Goal: Task Accomplishment & Management: Manage account settings

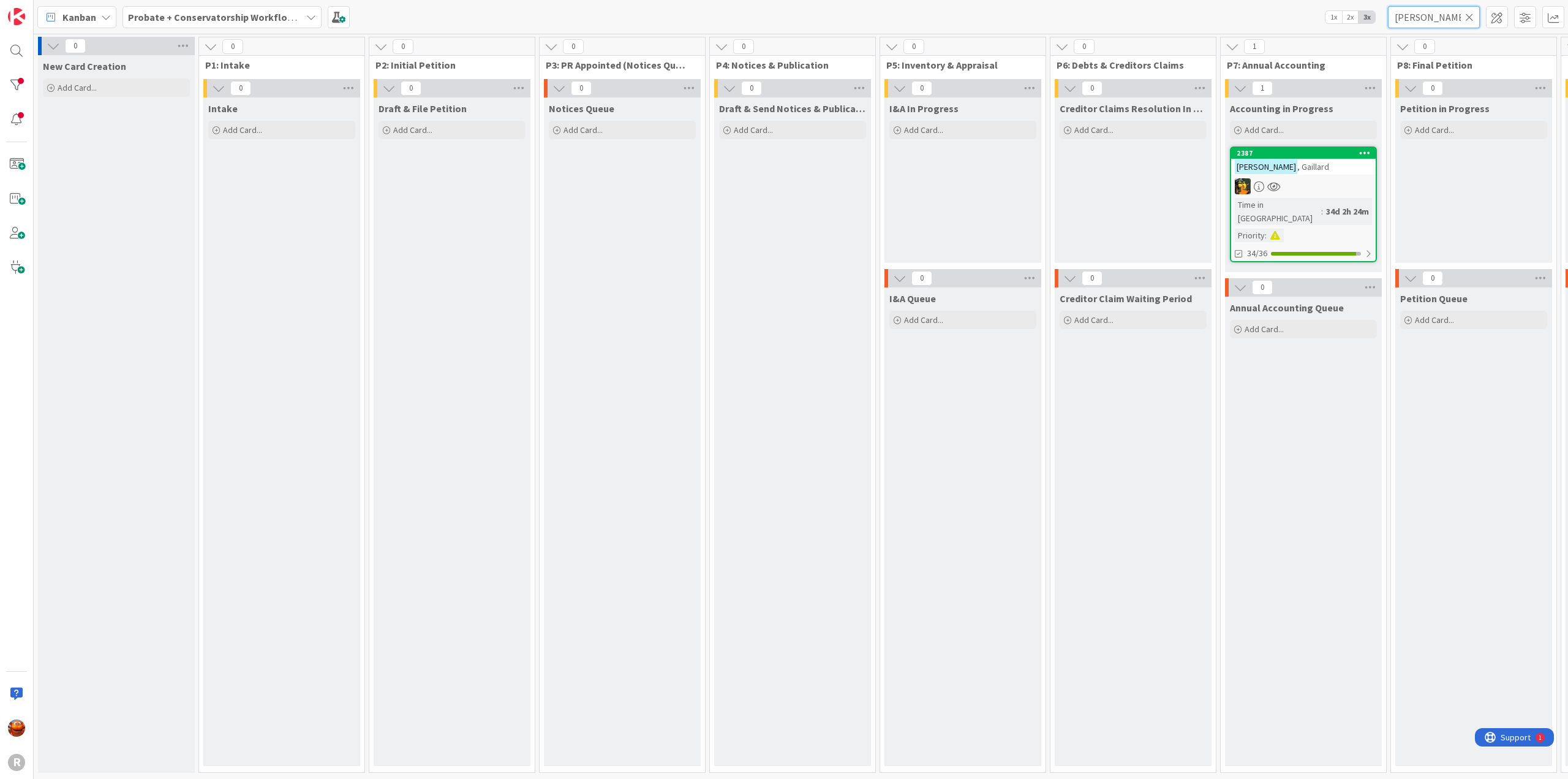
click at [1423, 19] on input "[PERSON_NAME]" at bounding box center [1434, 17] width 92 height 22
type input "[PERSON_NAME]"
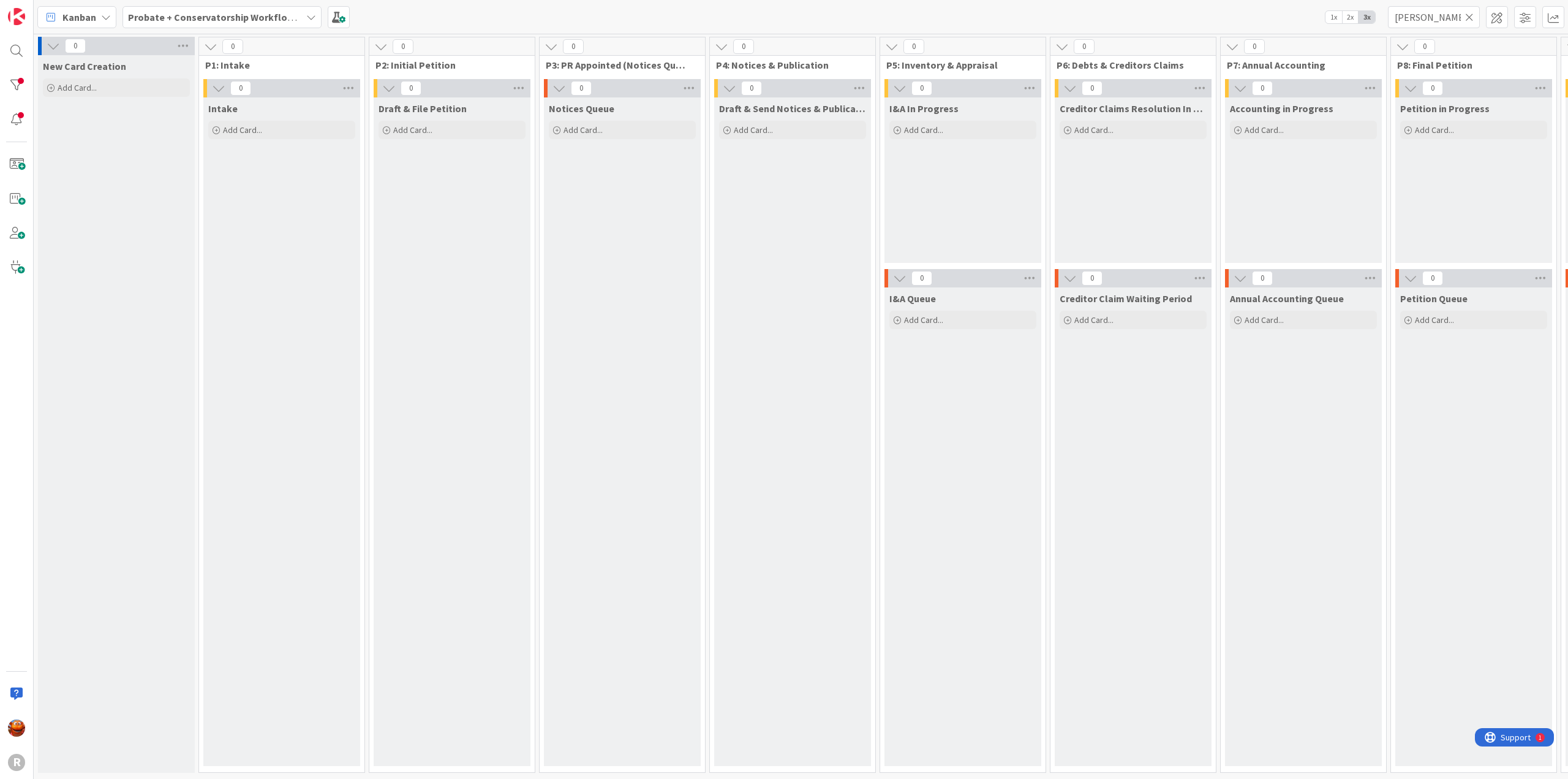
click at [267, 22] on b "Probate + Conservatorship Workflow (FL2)" at bounding box center [223, 17] width 190 height 13
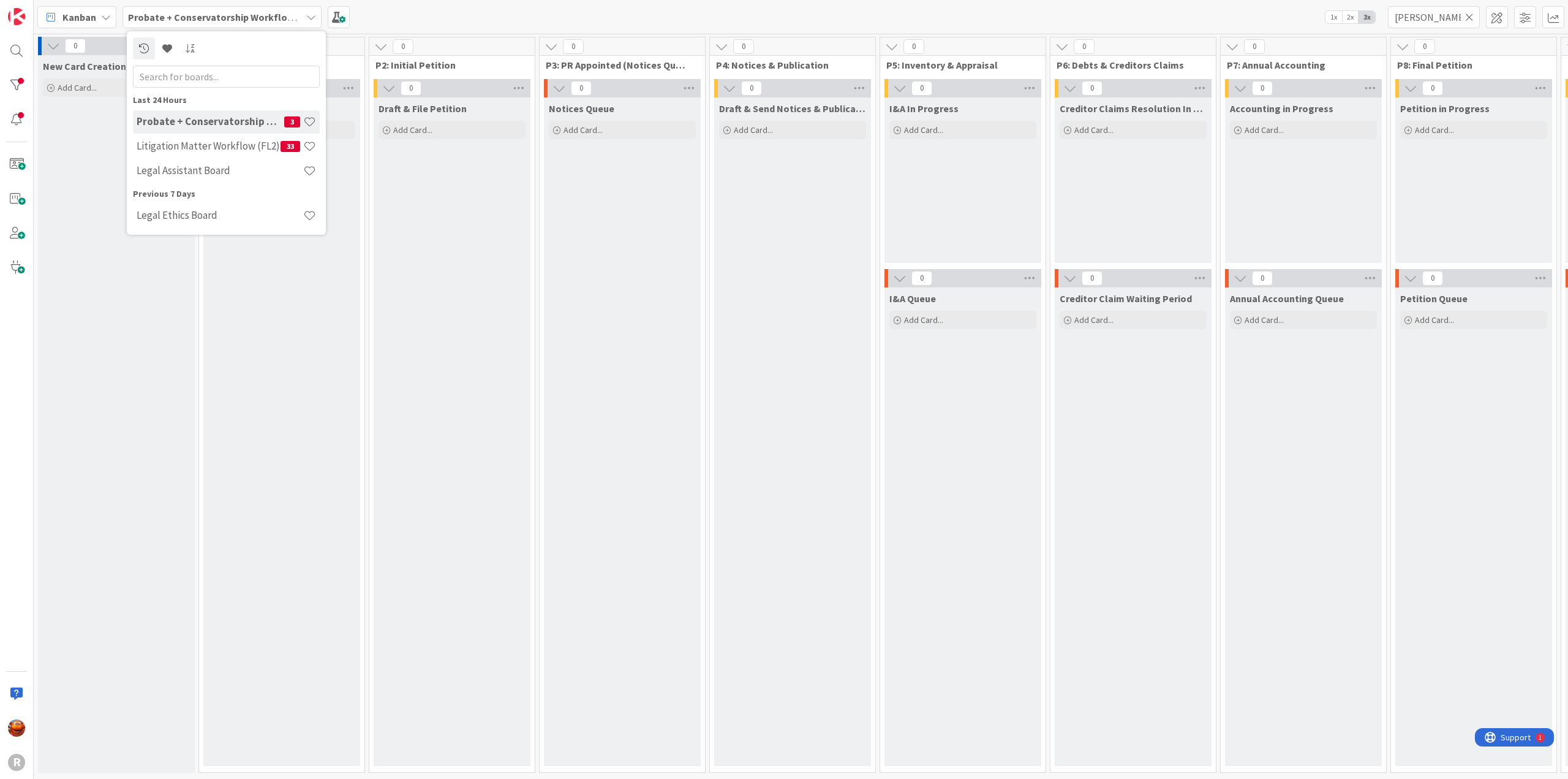
click at [49, 19] on icon at bounding box center [51, 17] width 16 height 16
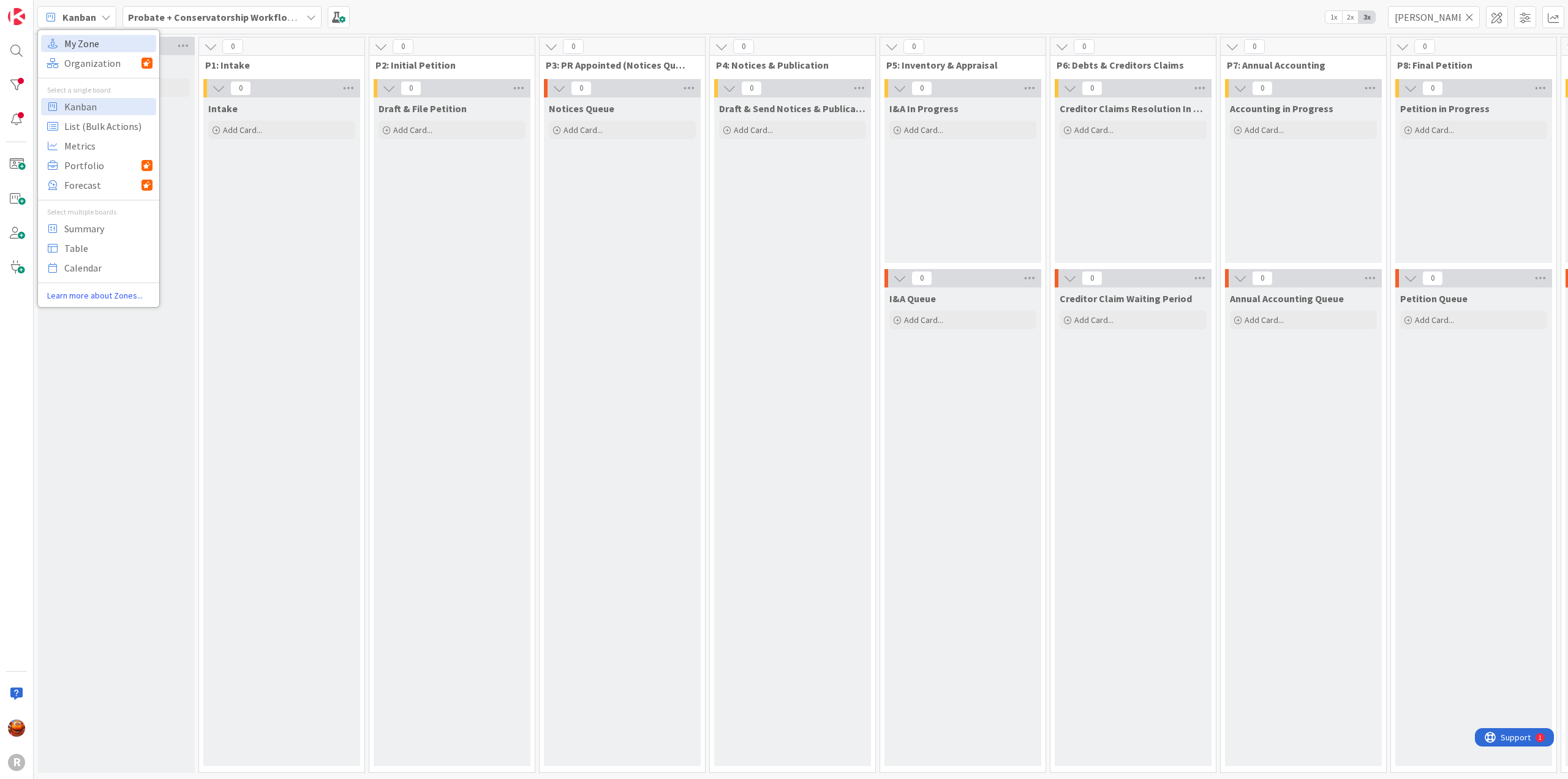
click at [90, 46] on span "My Zone" at bounding box center [108, 44] width 89 height 19
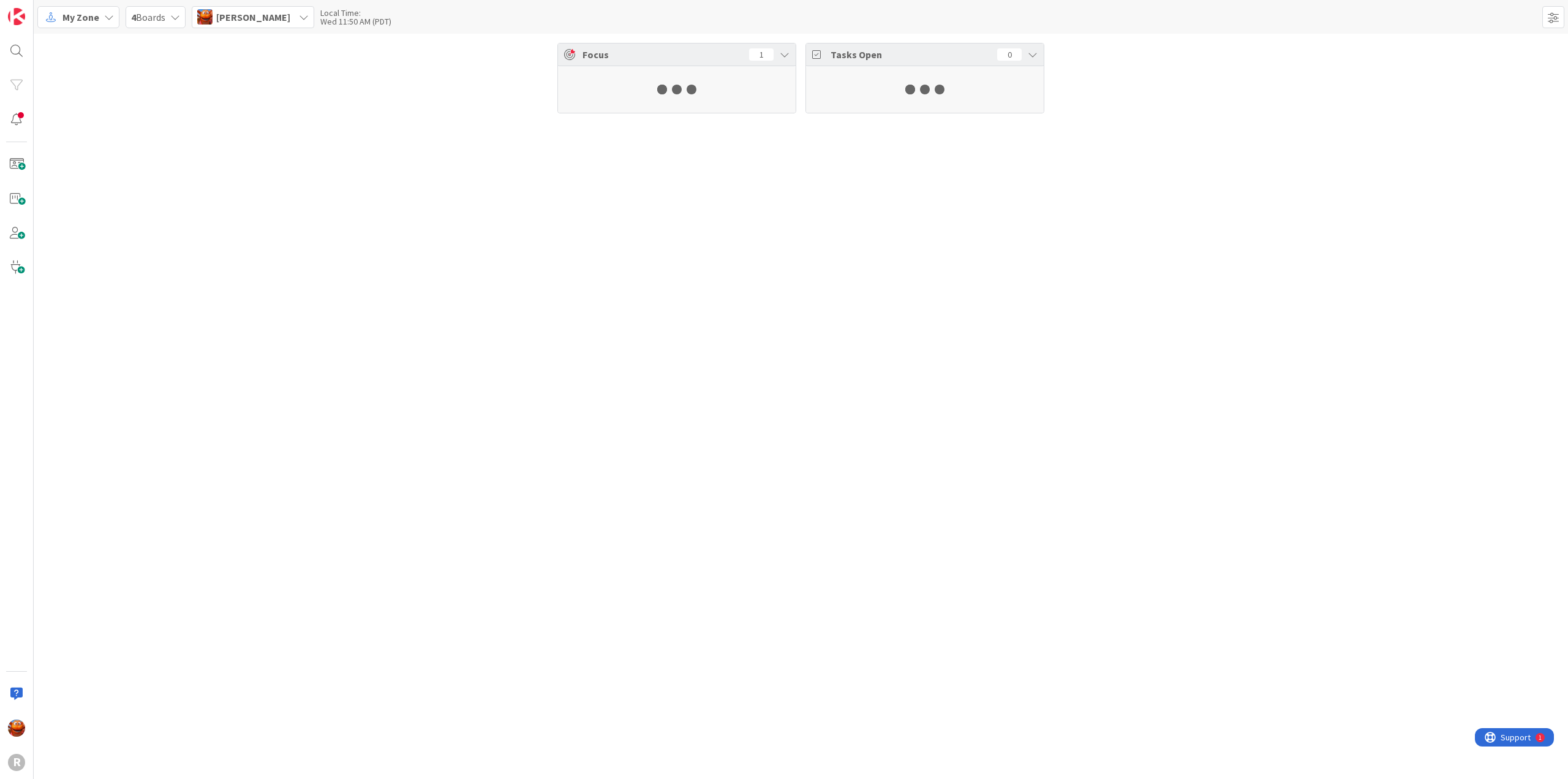
click at [98, 19] on div "My Zone" at bounding box center [79, 17] width 82 height 22
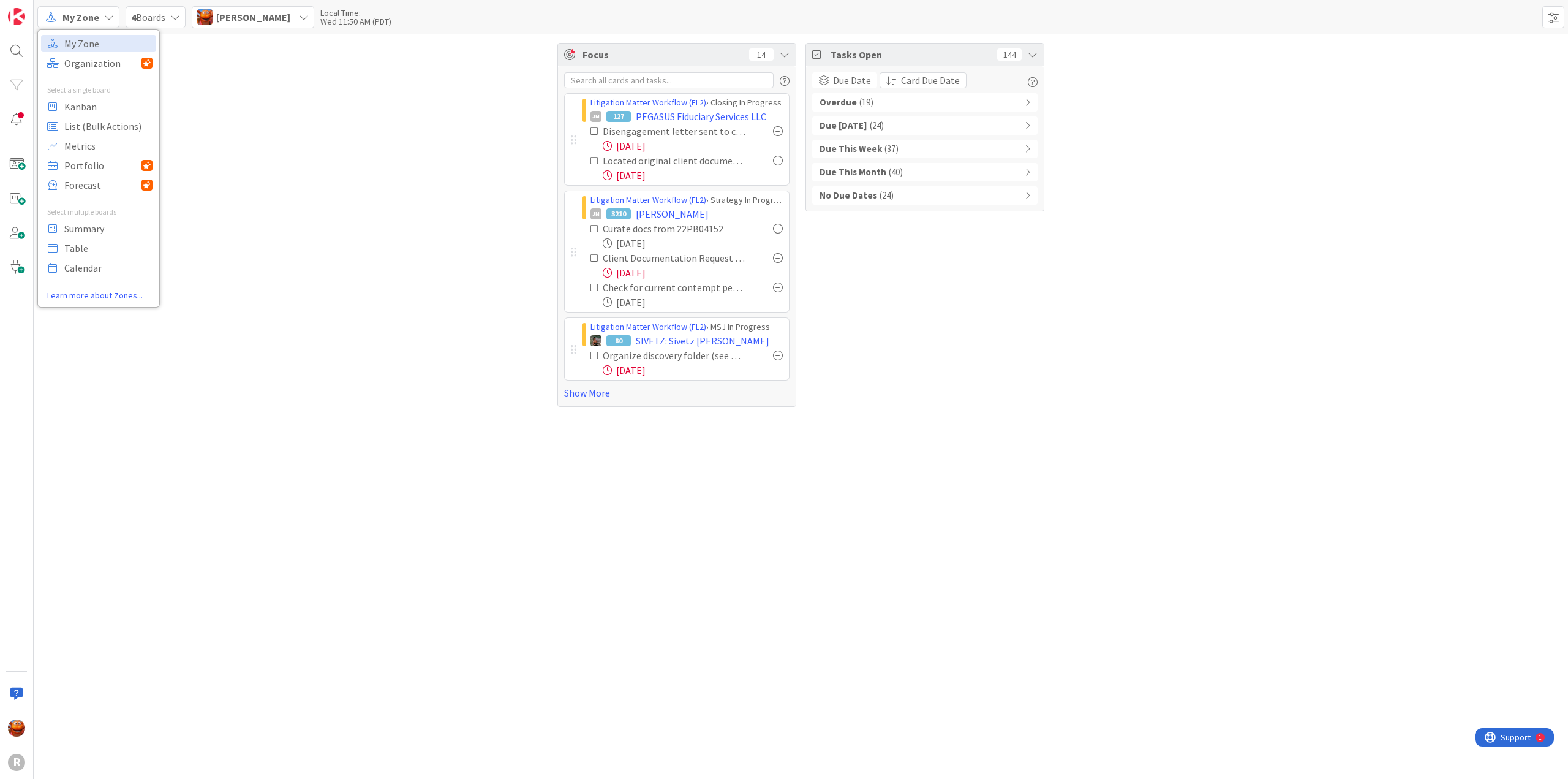
click at [238, 26] on div "[PERSON_NAME]" at bounding box center [253, 17] width 123 height 22
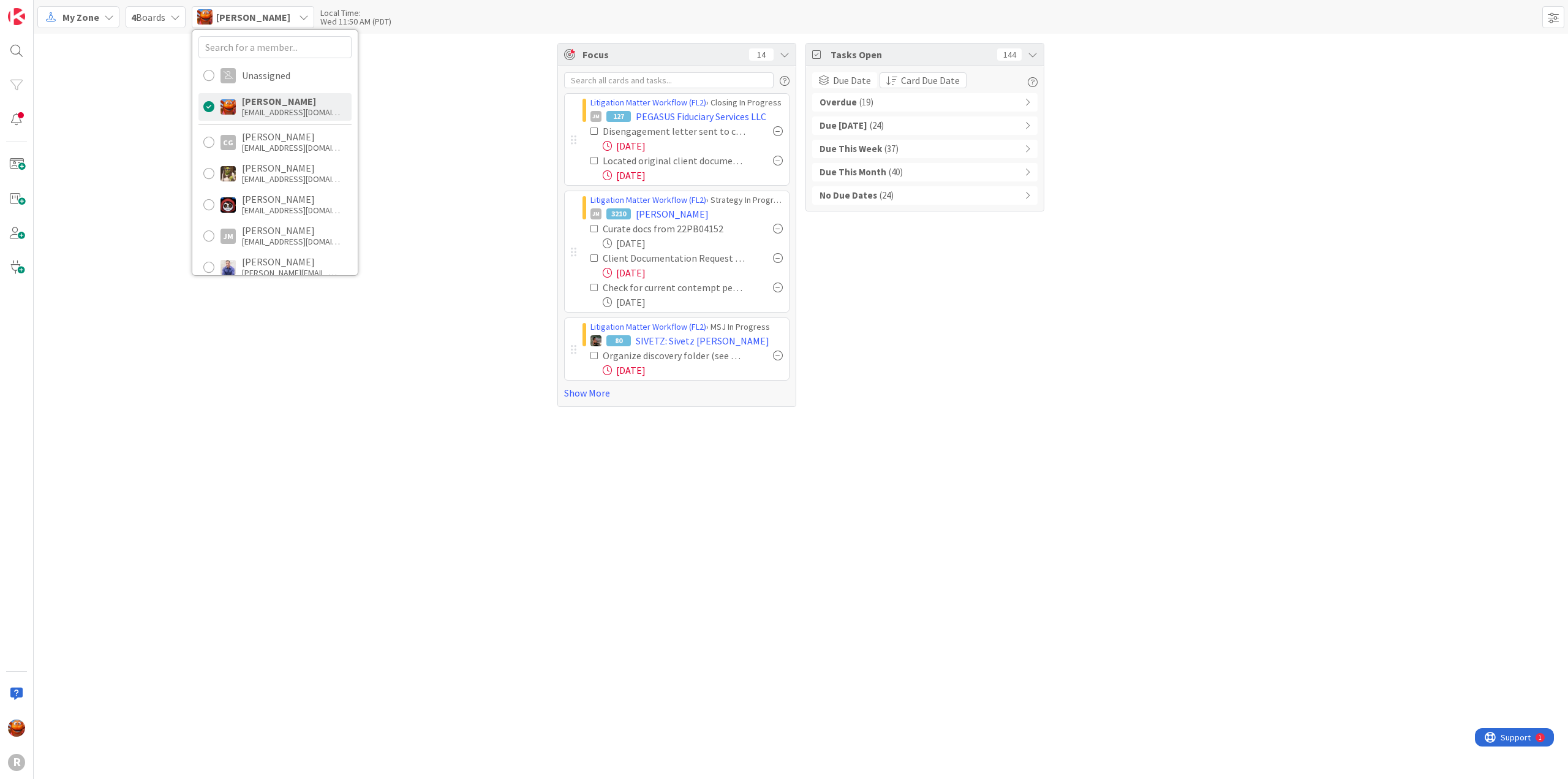
click at [154, 137] on div "Focus 14 Litigation Matter Workflow (FL2) › Closing In Progress JM 127 PEGASUS …" at bounding box center [801, 225] width 1534 height 383
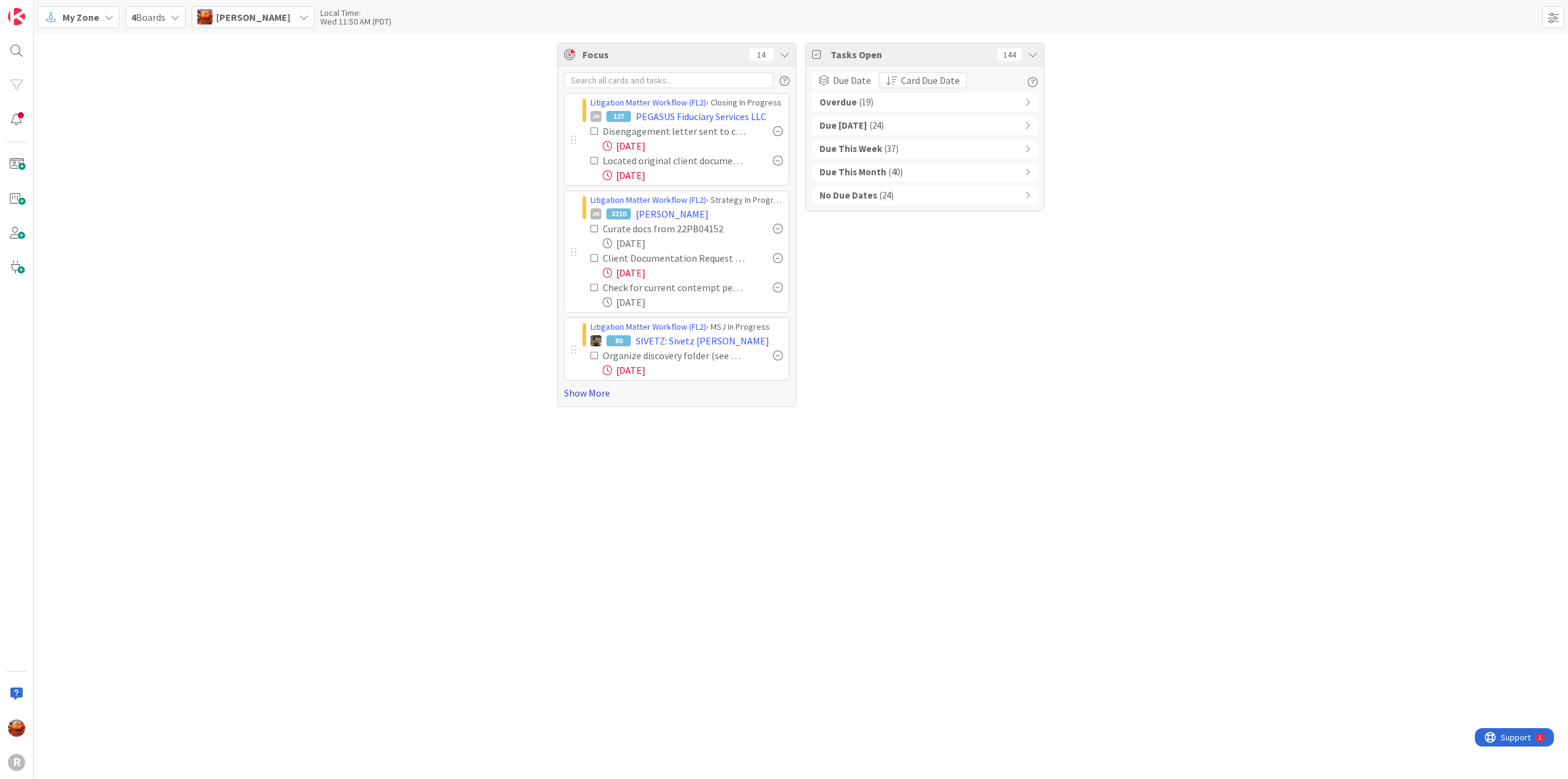
click at [590, 394] on link "Show More" at bounding box center [676, 392] width 225 height 15
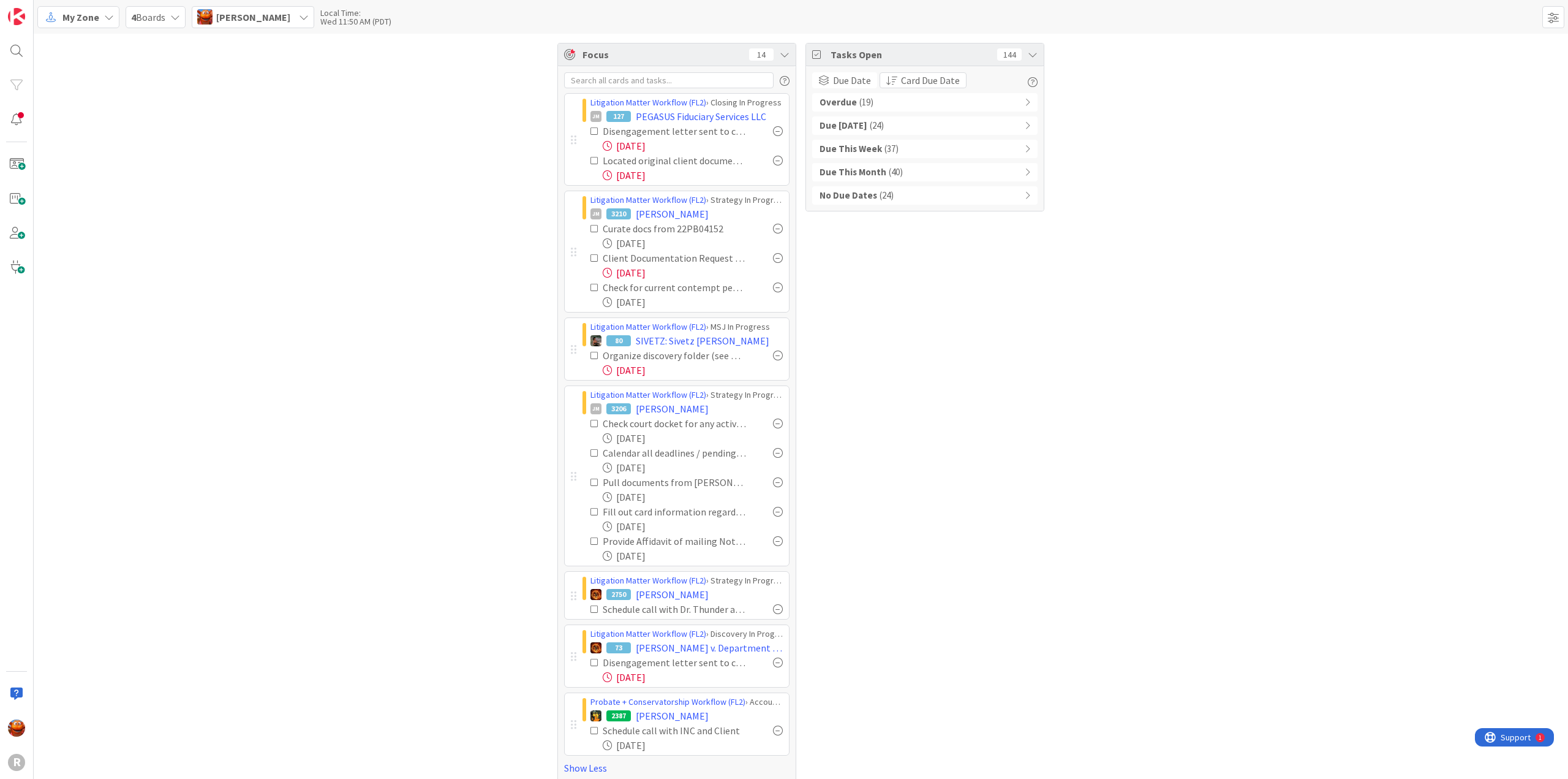
click at [77, 21] on span "My Zone" at bounding box center [81, 17] width 37 height 15
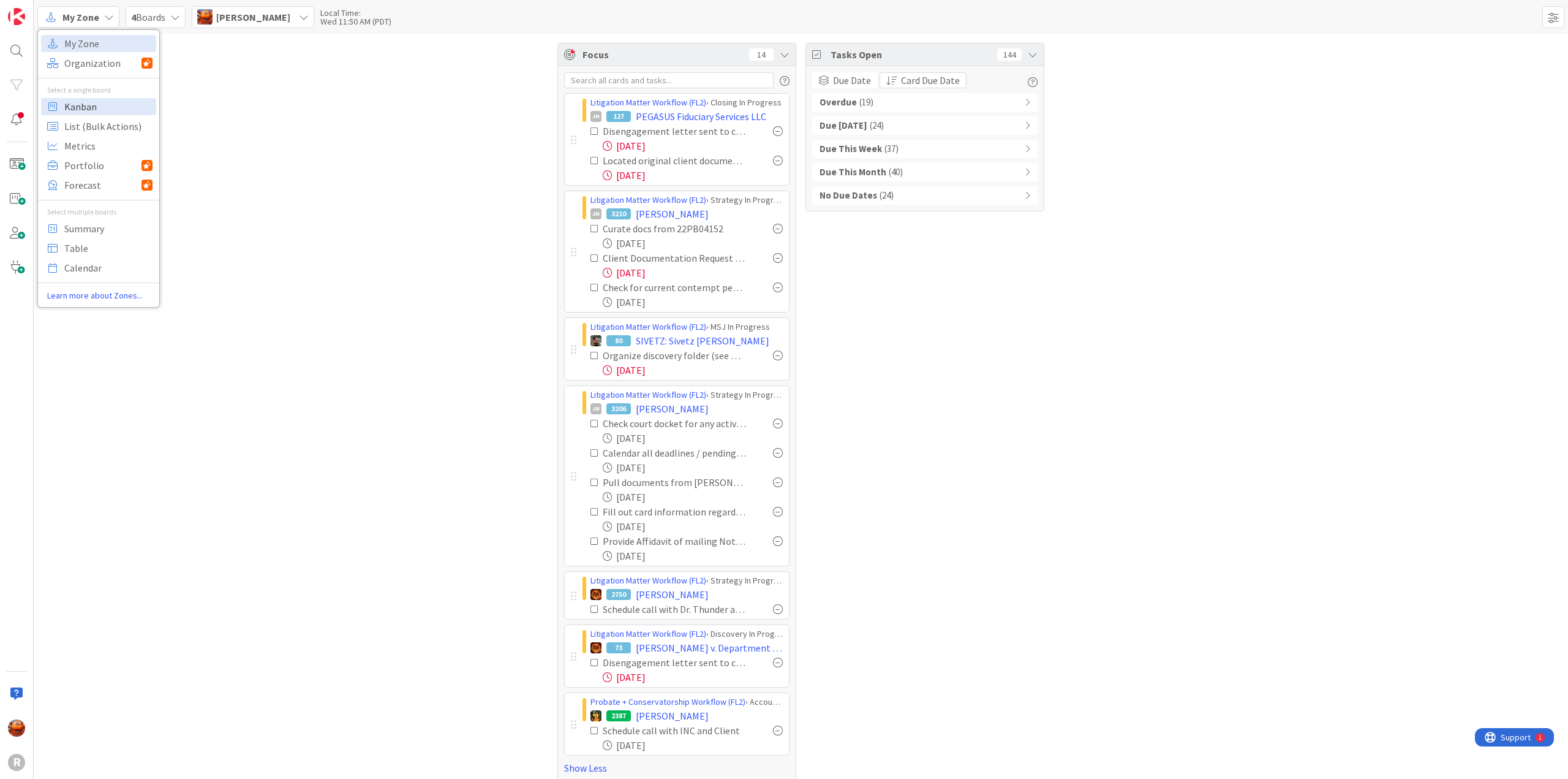
click at [106, 104] on span "Kanban" at bounding box center [108, 106] width 89 height 19
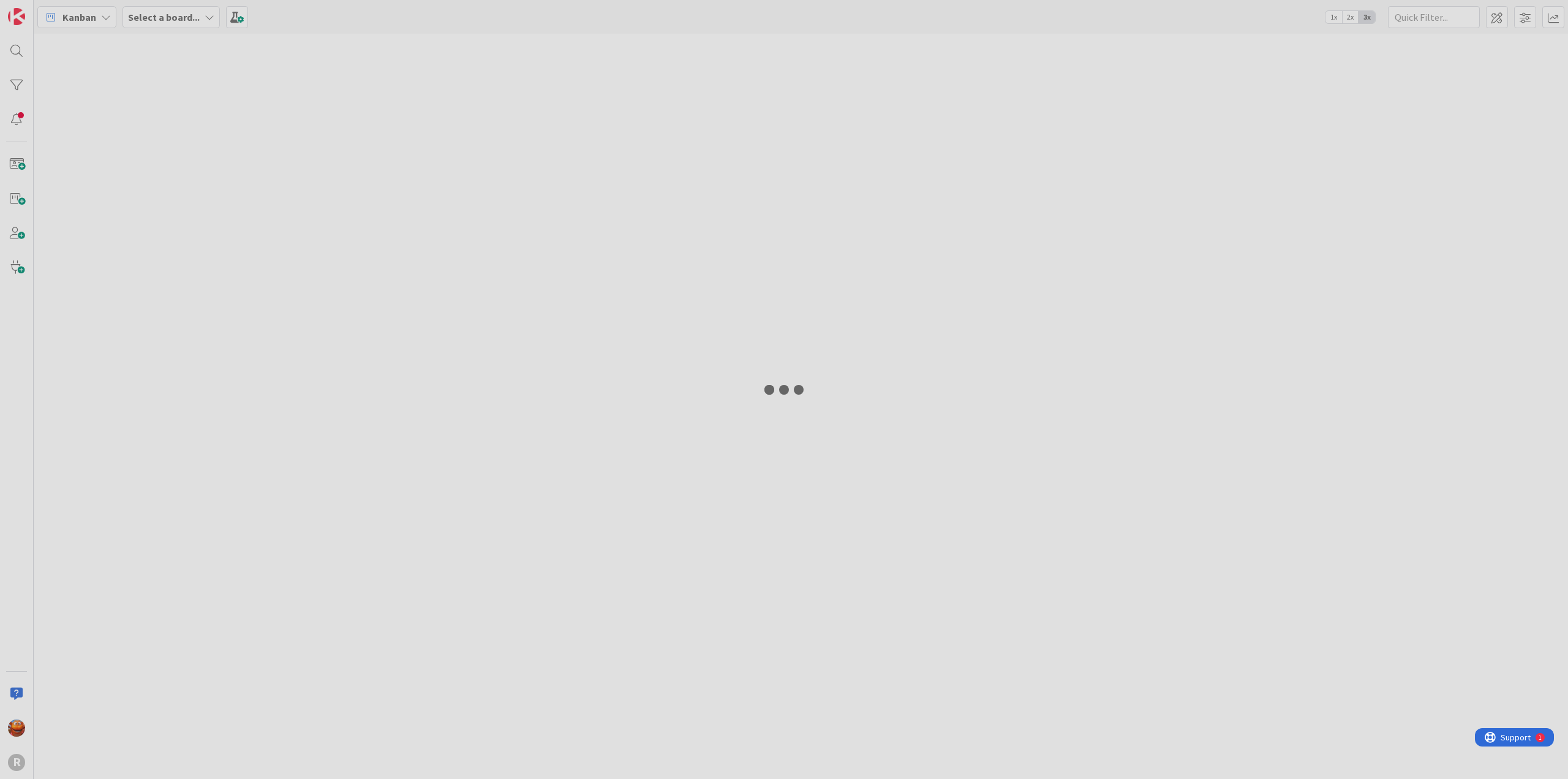
type input "[PERSON_NAME]"
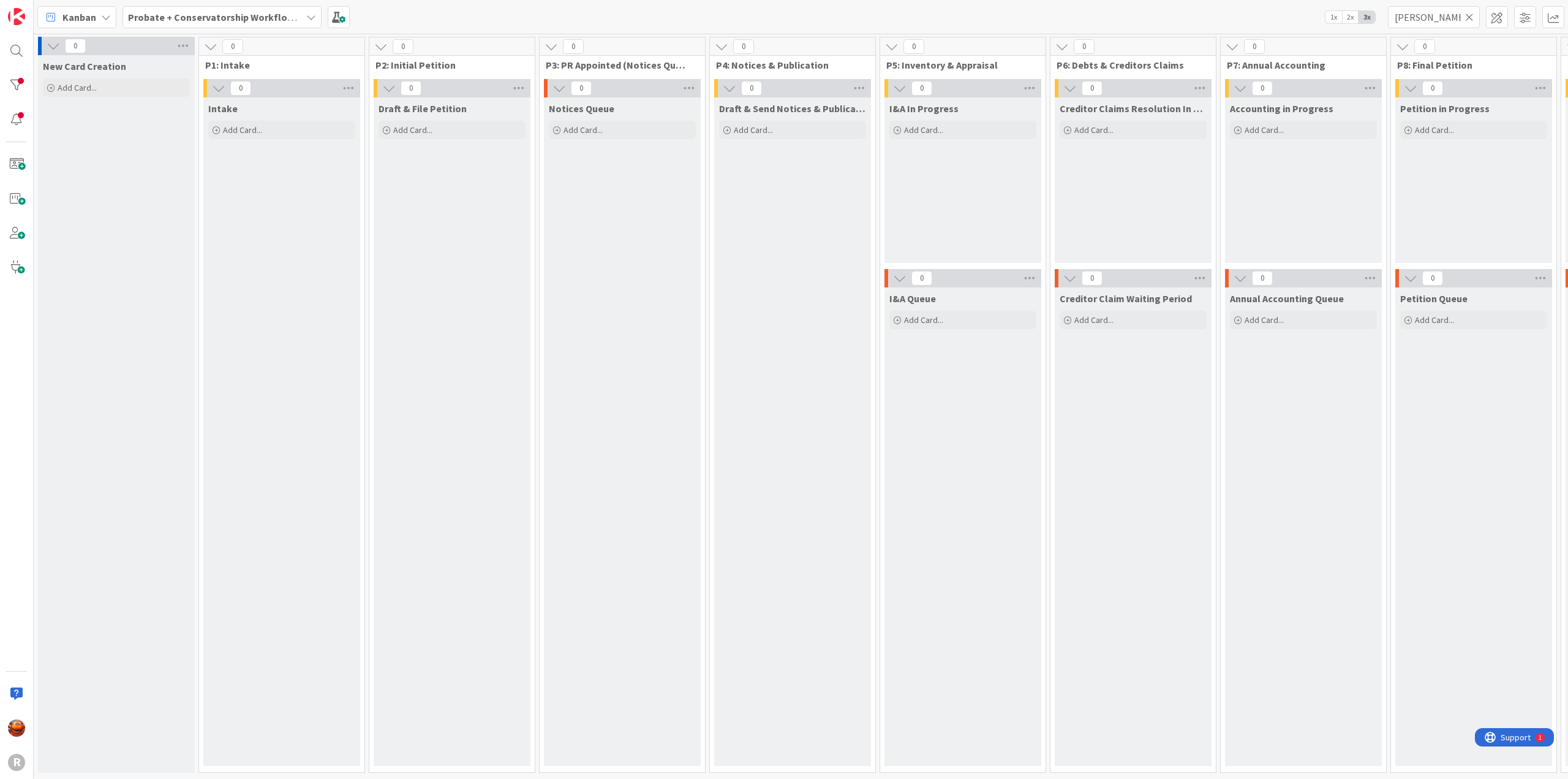
click at [1469, 20] on icon at bounding box center [1470, 17] width 9 height 11
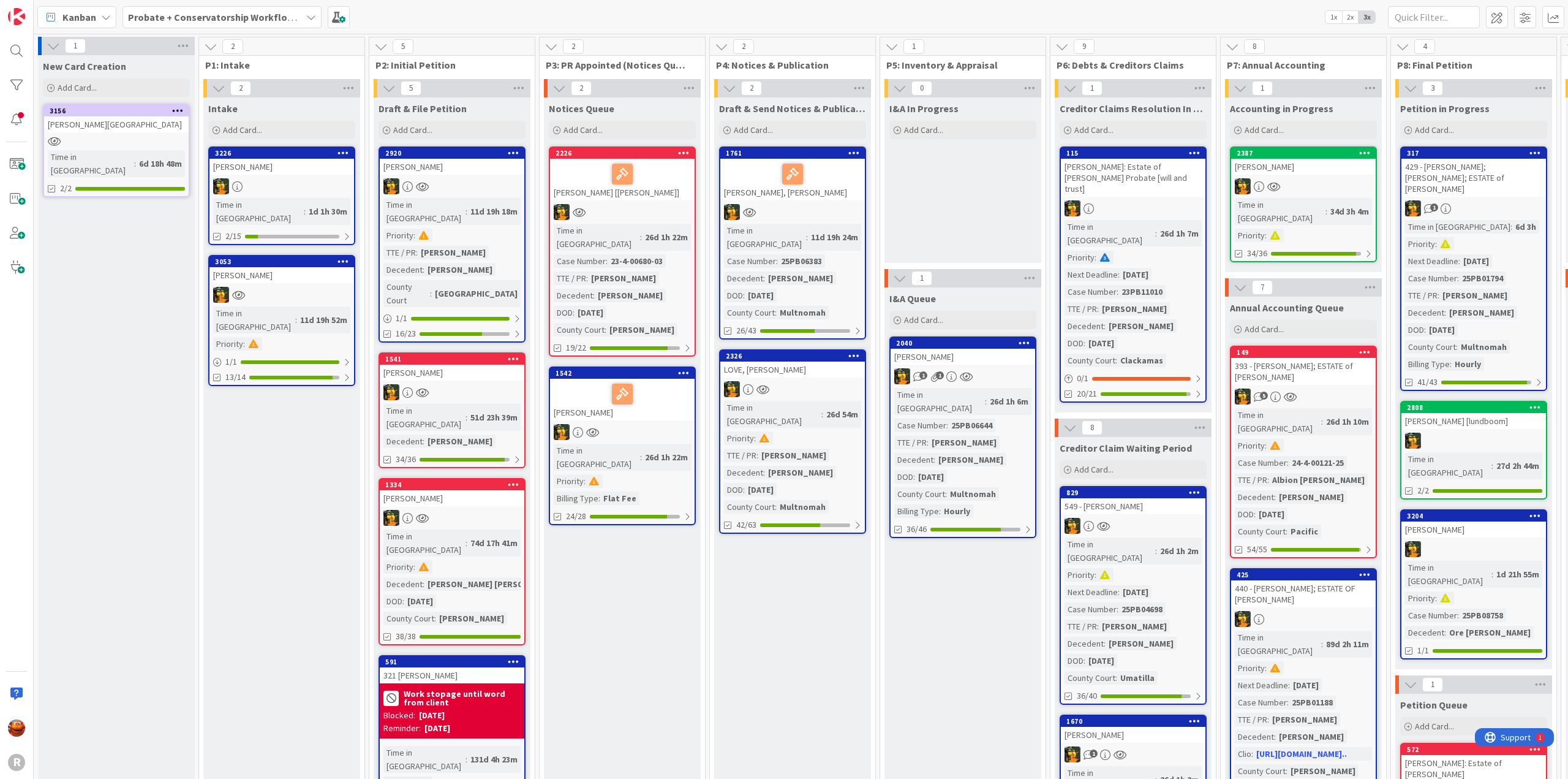
click at [141, 13] on b "Probate + Conservatorship Workflow (FL2)" at bounding box center [223, 17] width 190 height 13
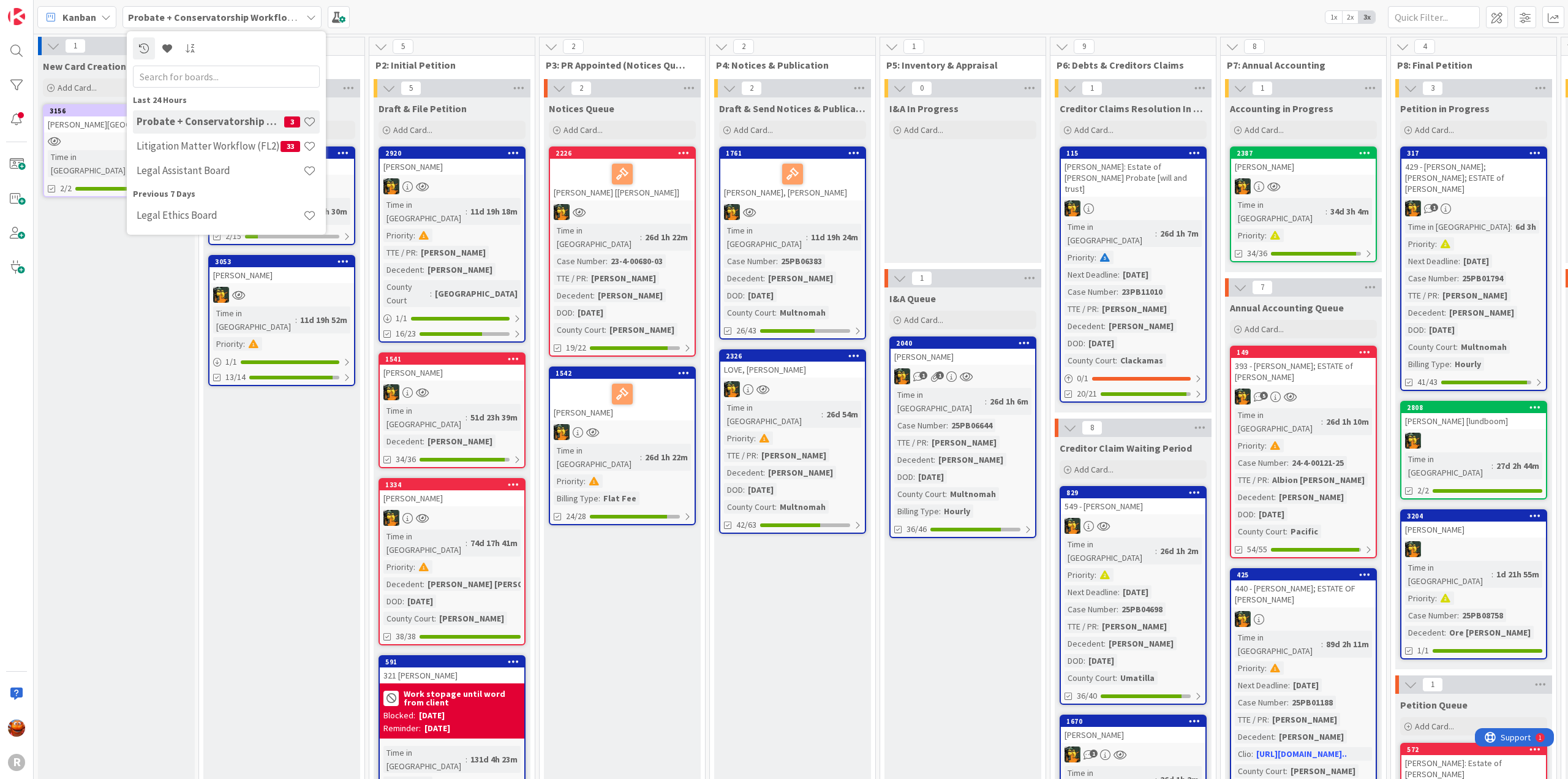
click at [104, 18] on icon at bounding box center [106, 17] width 10 height 10
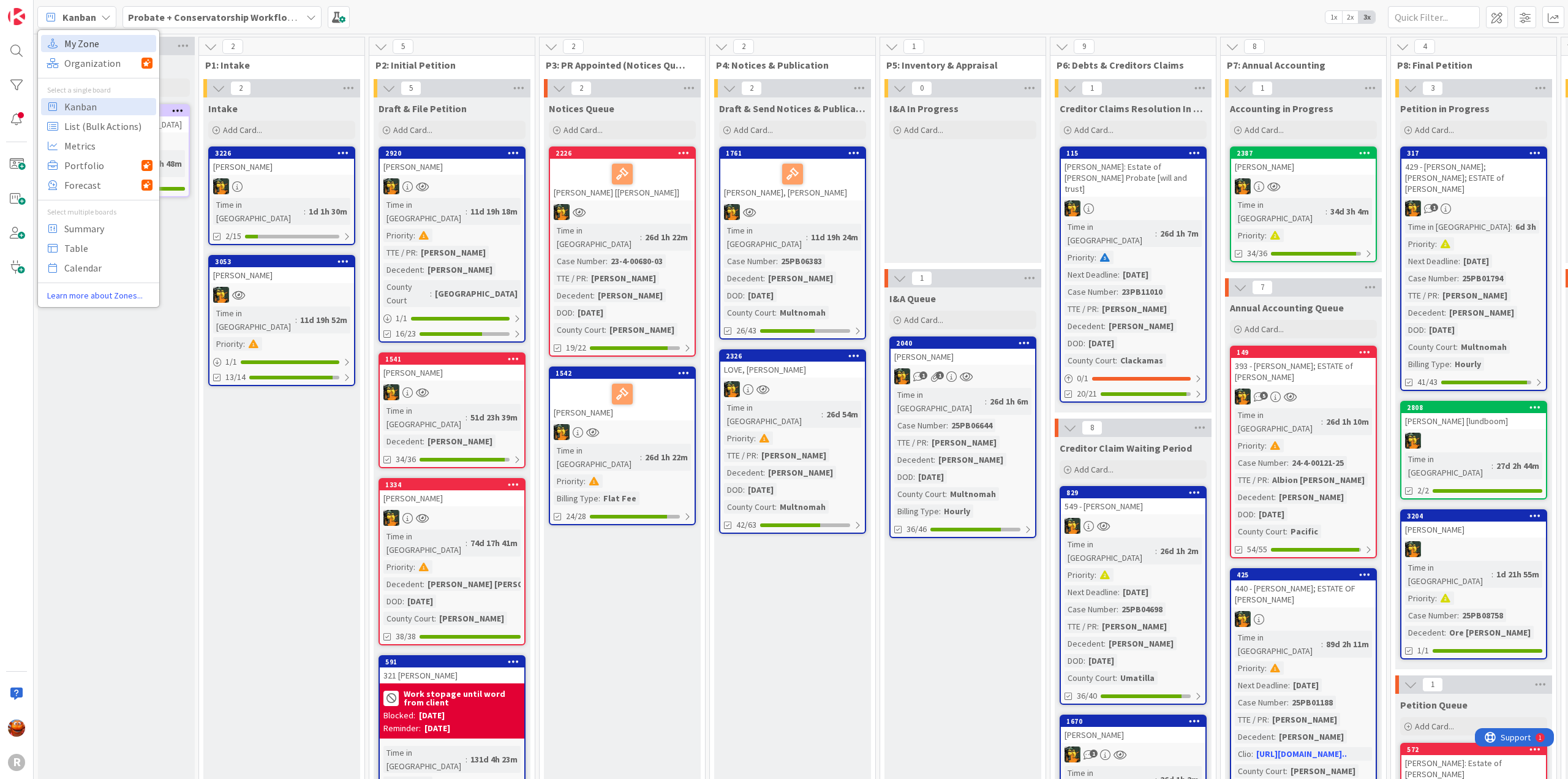
click at [97, 40] on span "My Zone" at bounding box center [108, 44] width 89 height 19
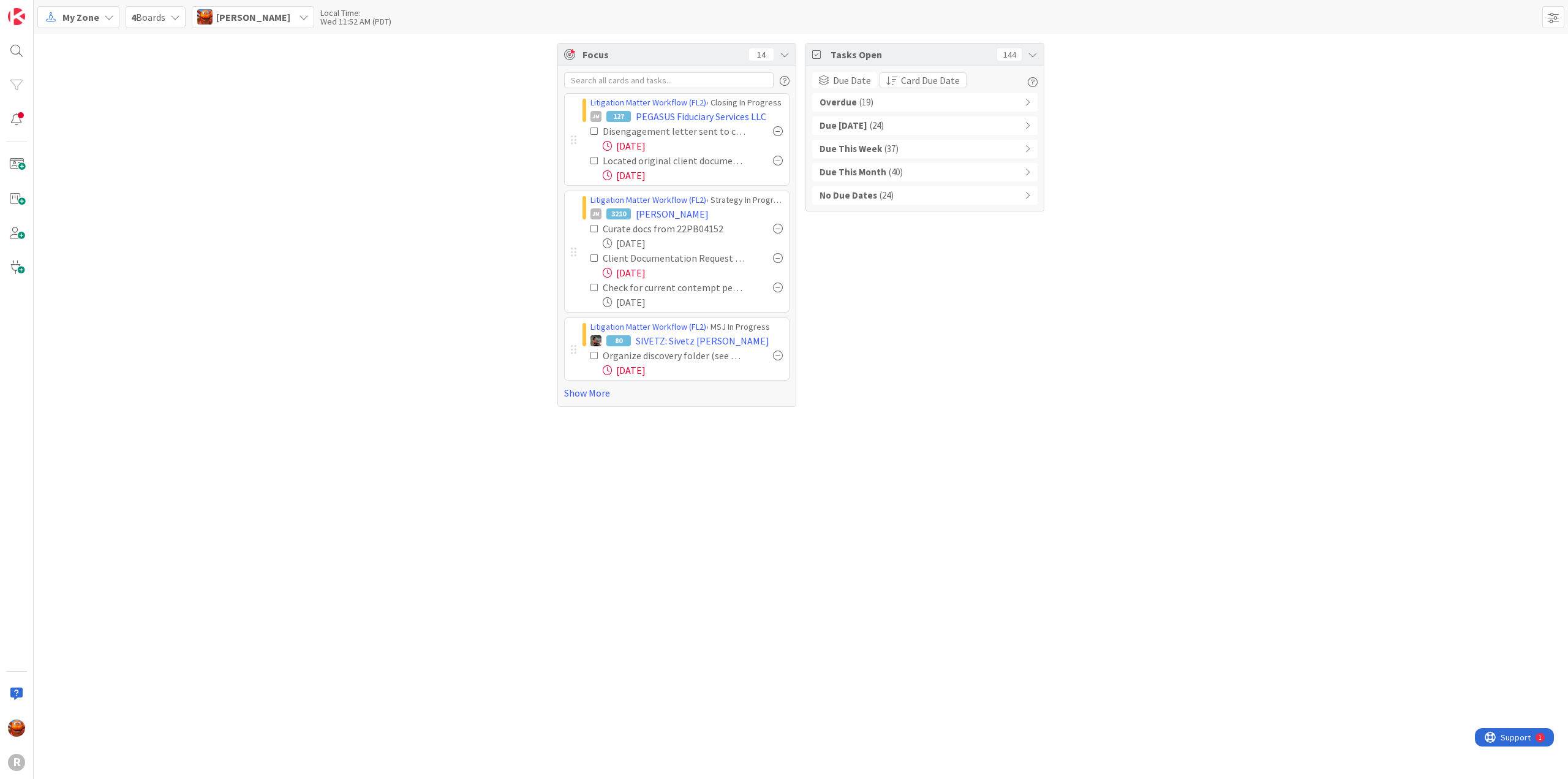
click at [894, 192] on div "No Due Dates ( 24 )" at bounding box center [925, 196] width 225 height 19
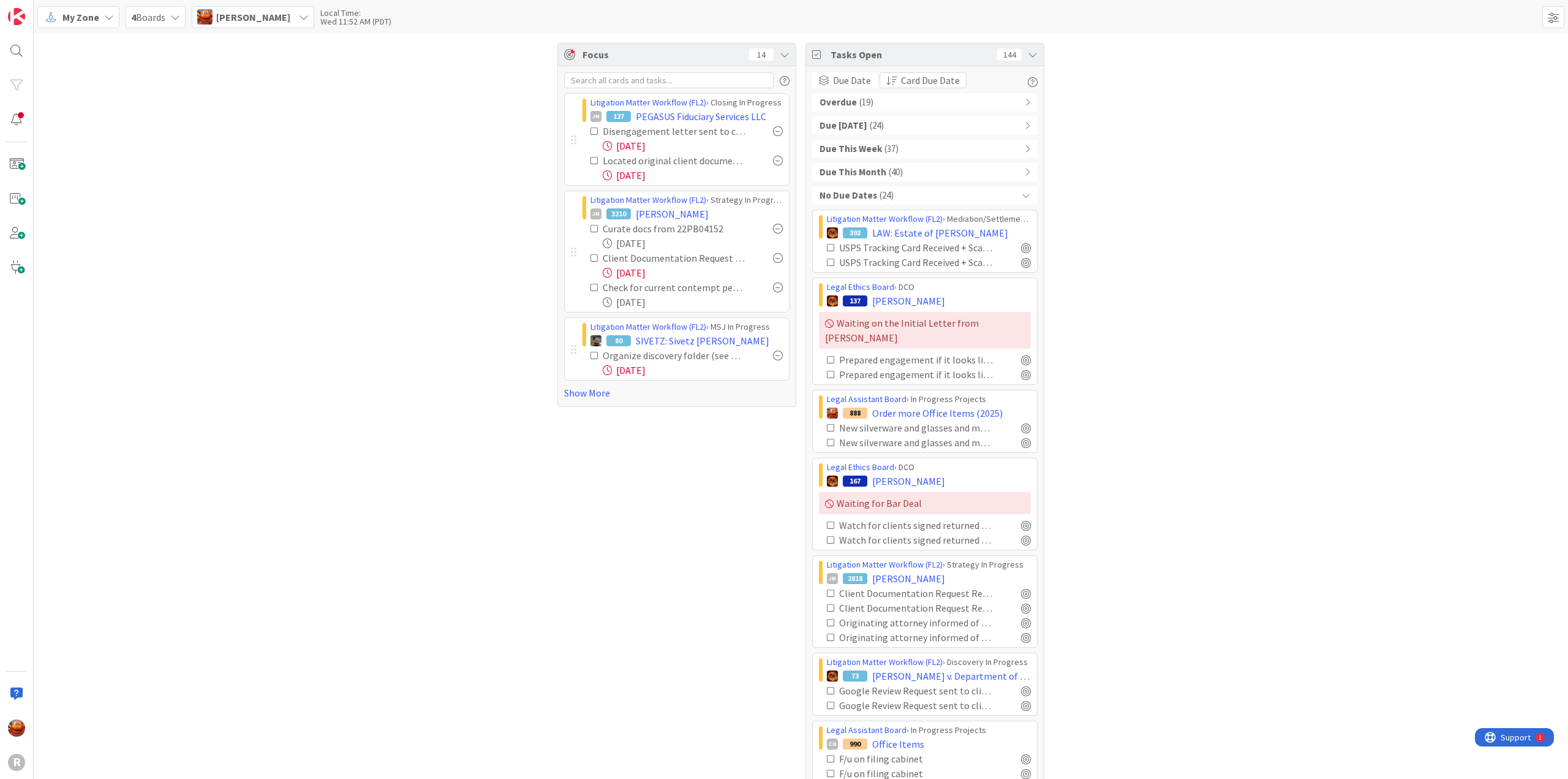
click at [894, 192] on div "No Due Dates ( 24 )" at bounding box center [925, 196] width 225 height 19
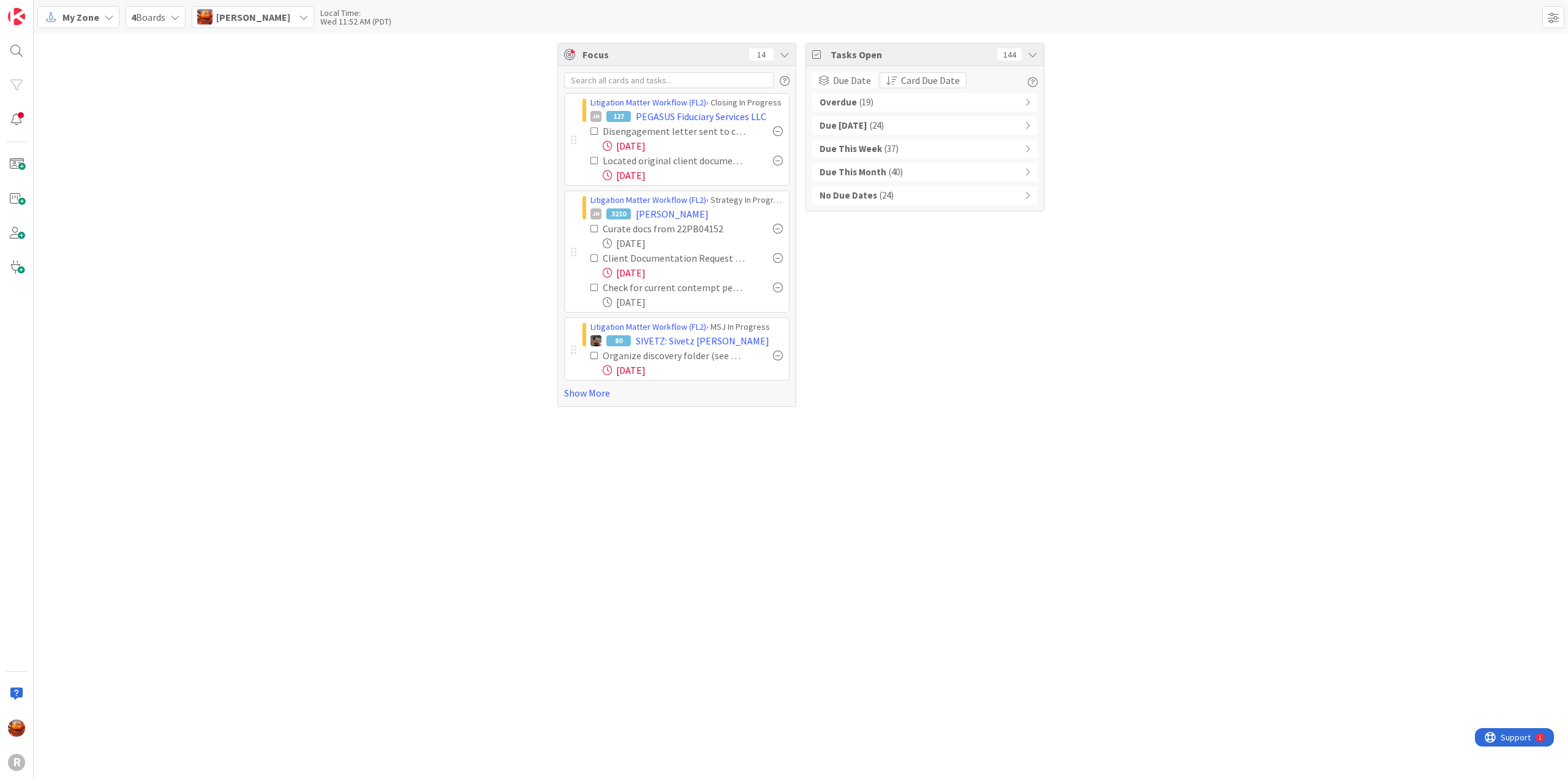
click at [889, 176] on span "( 40 )" at bounding box center [896, 172] width 14 height 14
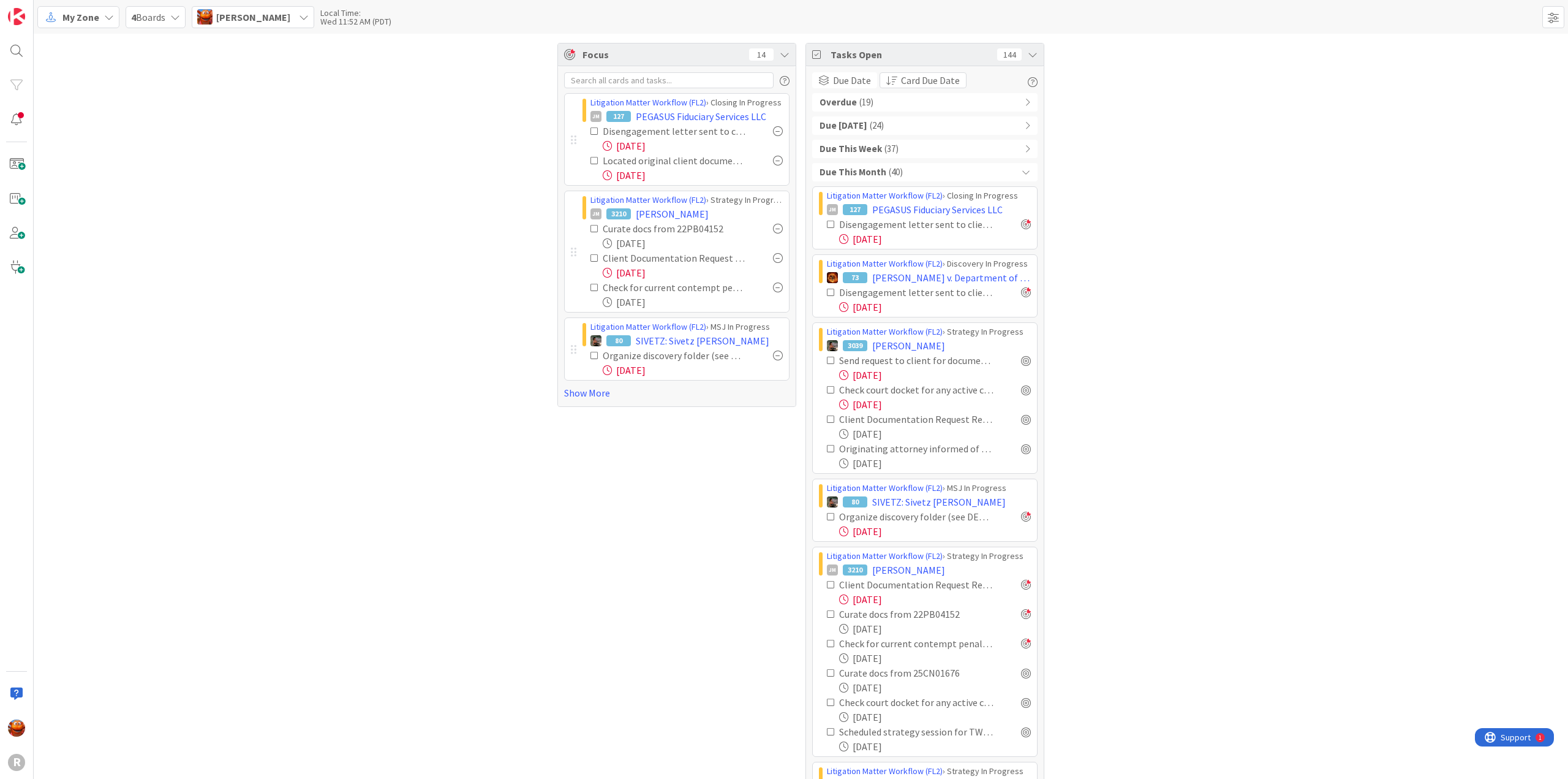
click at [878, 98] on div "Overdue ( 19 )" at bounding box center [925, 102] width 225 height 19
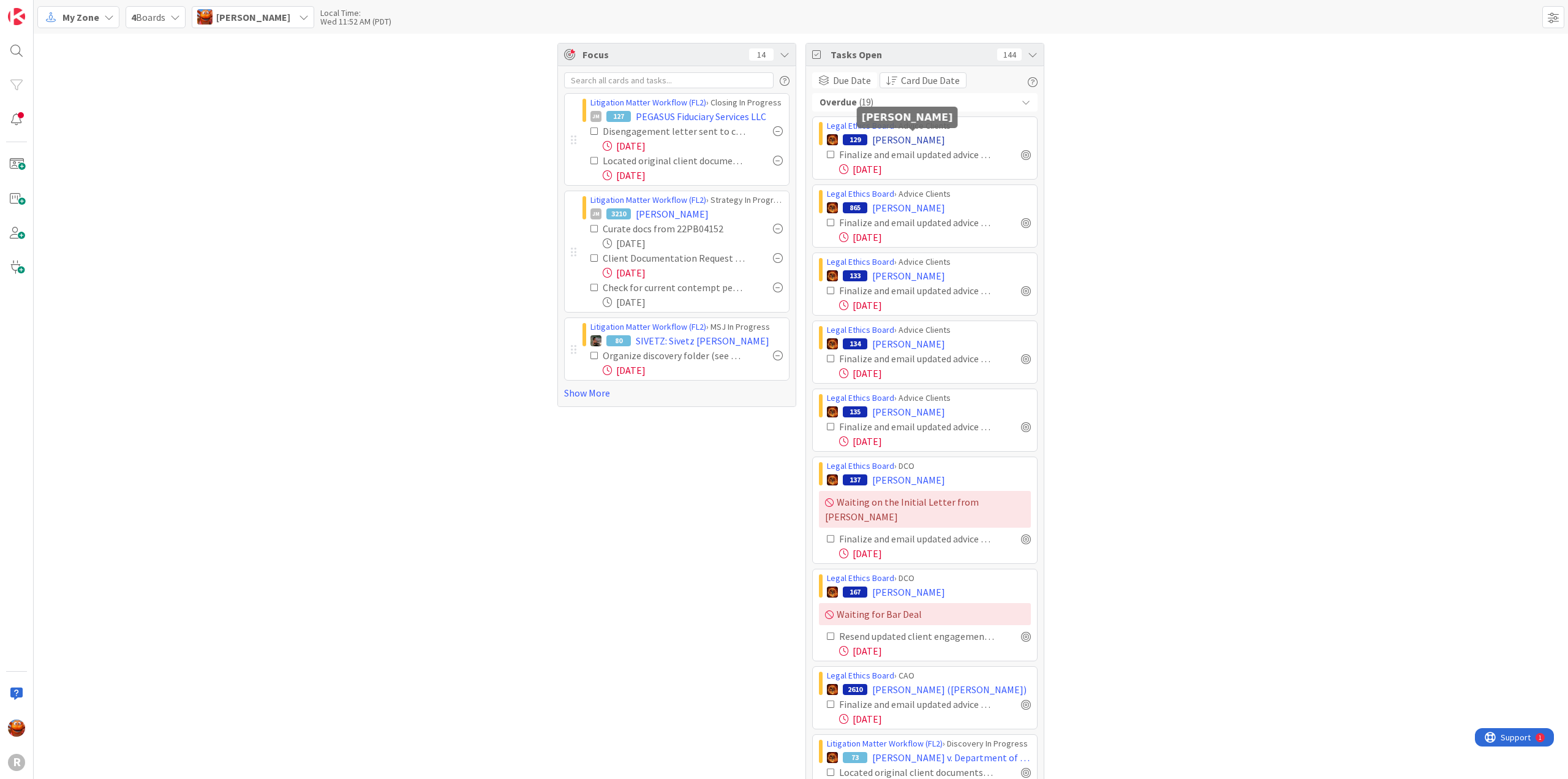
click at [896, 141] on span "[PERSON_NAME]" at bounding box center [909, 139] width 73 height 15
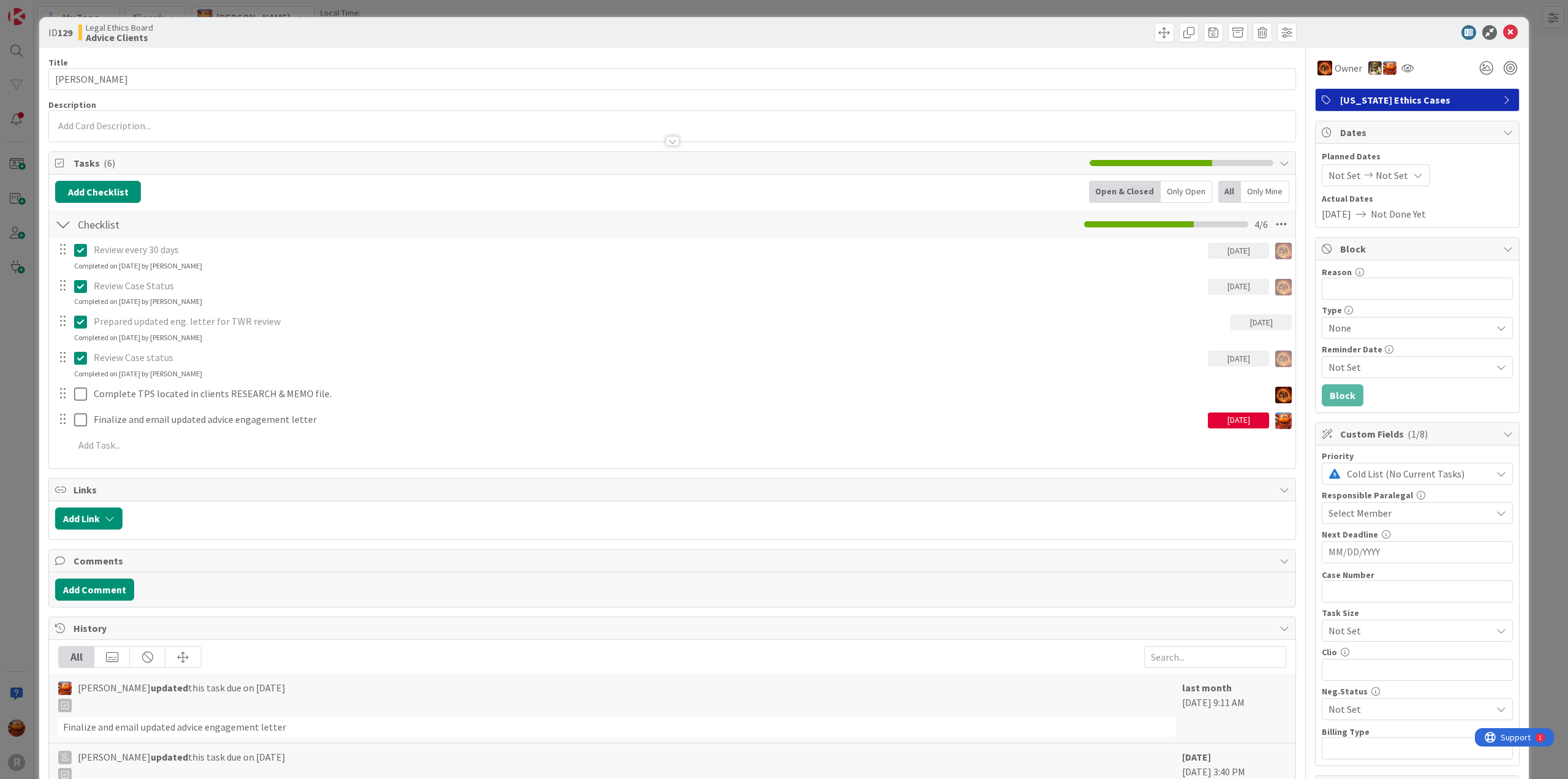
click at [1244, 416] on div "[DATE]" at bounding box center [1238, 420] width 61 height 16
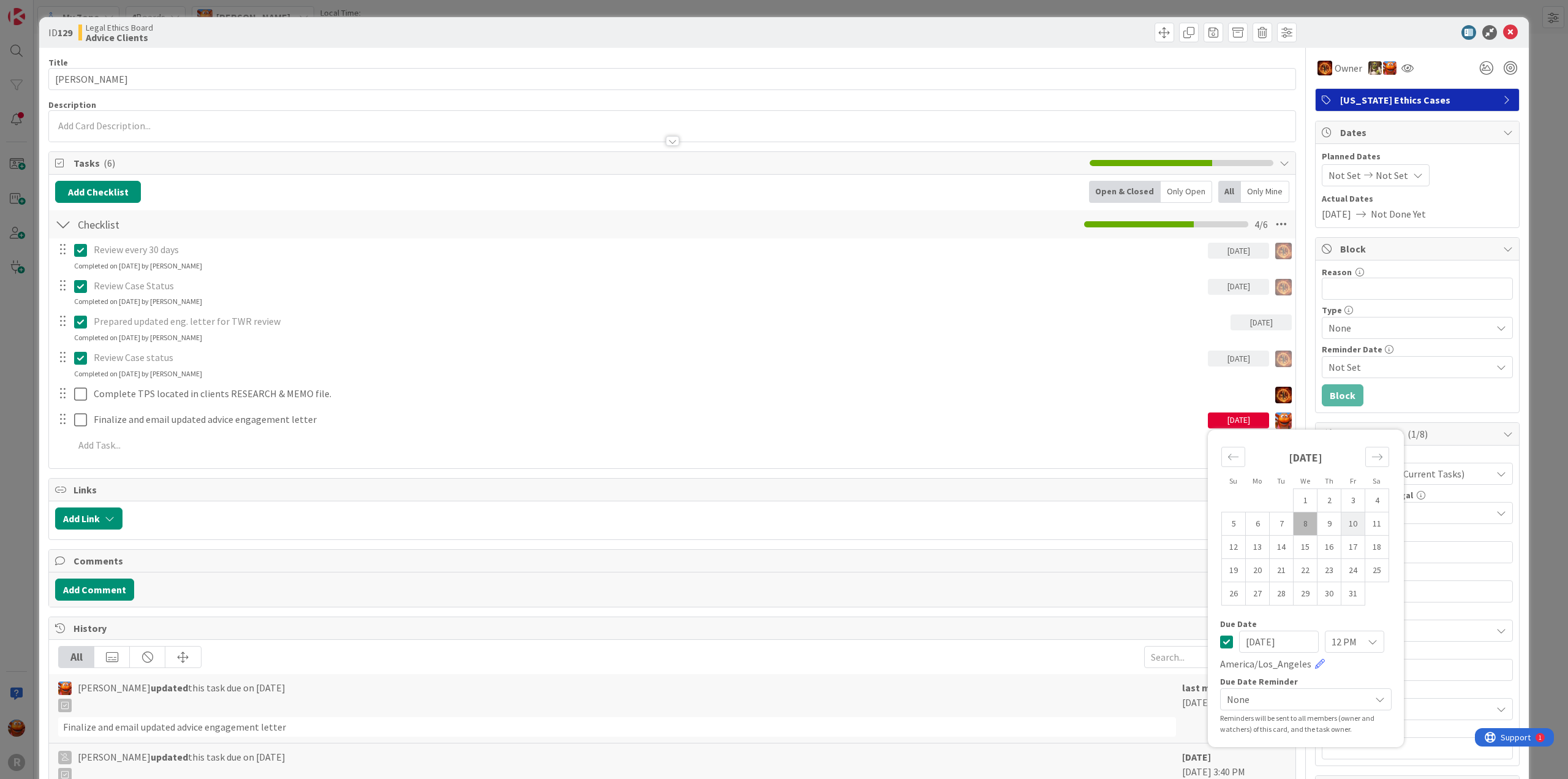
click at [1350, 525] on td "10" at bounding box center [1353, 523] width 24 height 23
type input "[DATE]"
click at [1503, 28] on icon at bounding box center [1511, 32] width 15 height 15
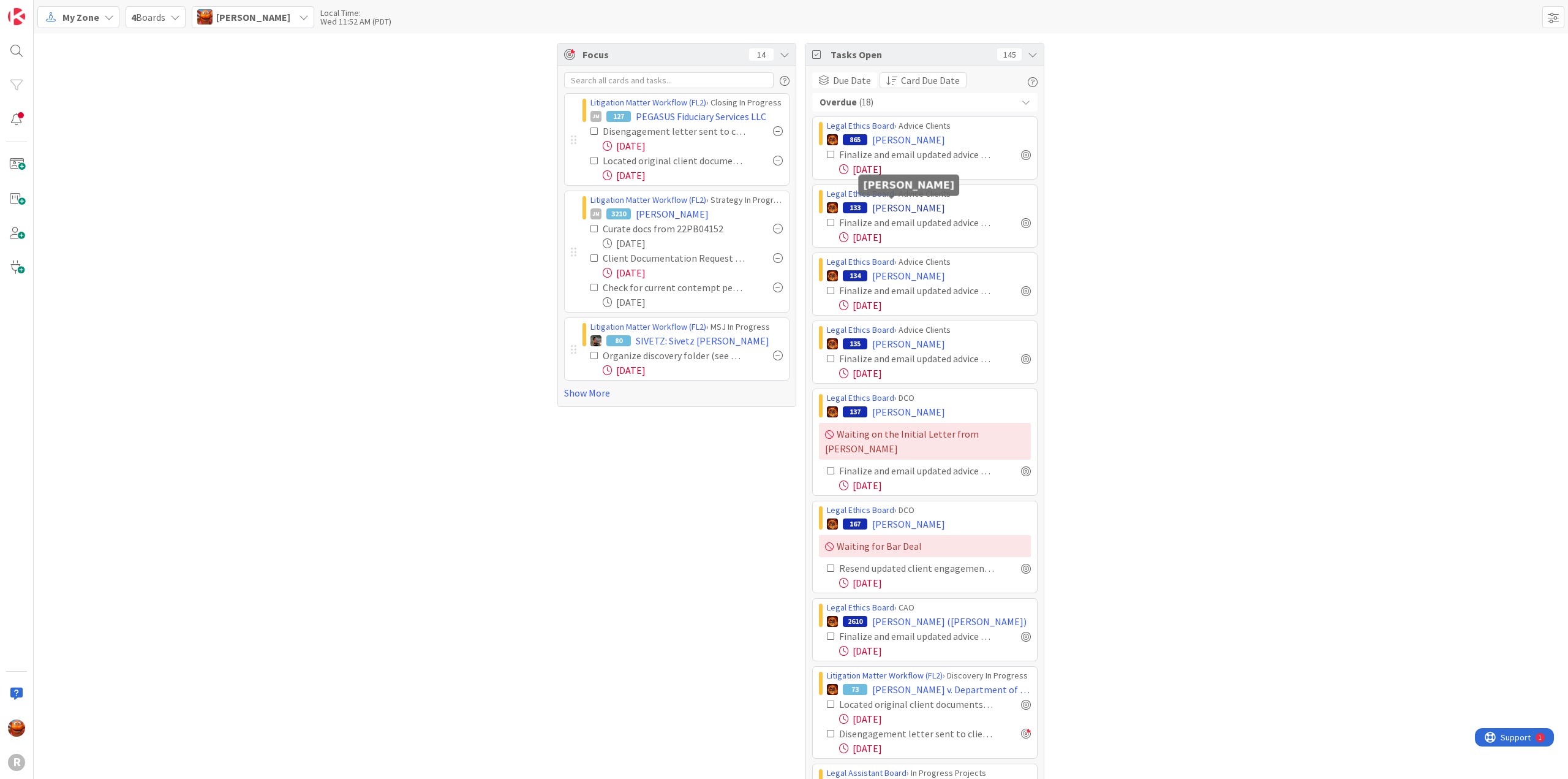
click at [888, 207] on span "[PERSON_NAME]" at bounding box center [909, 207] width 73 height 15
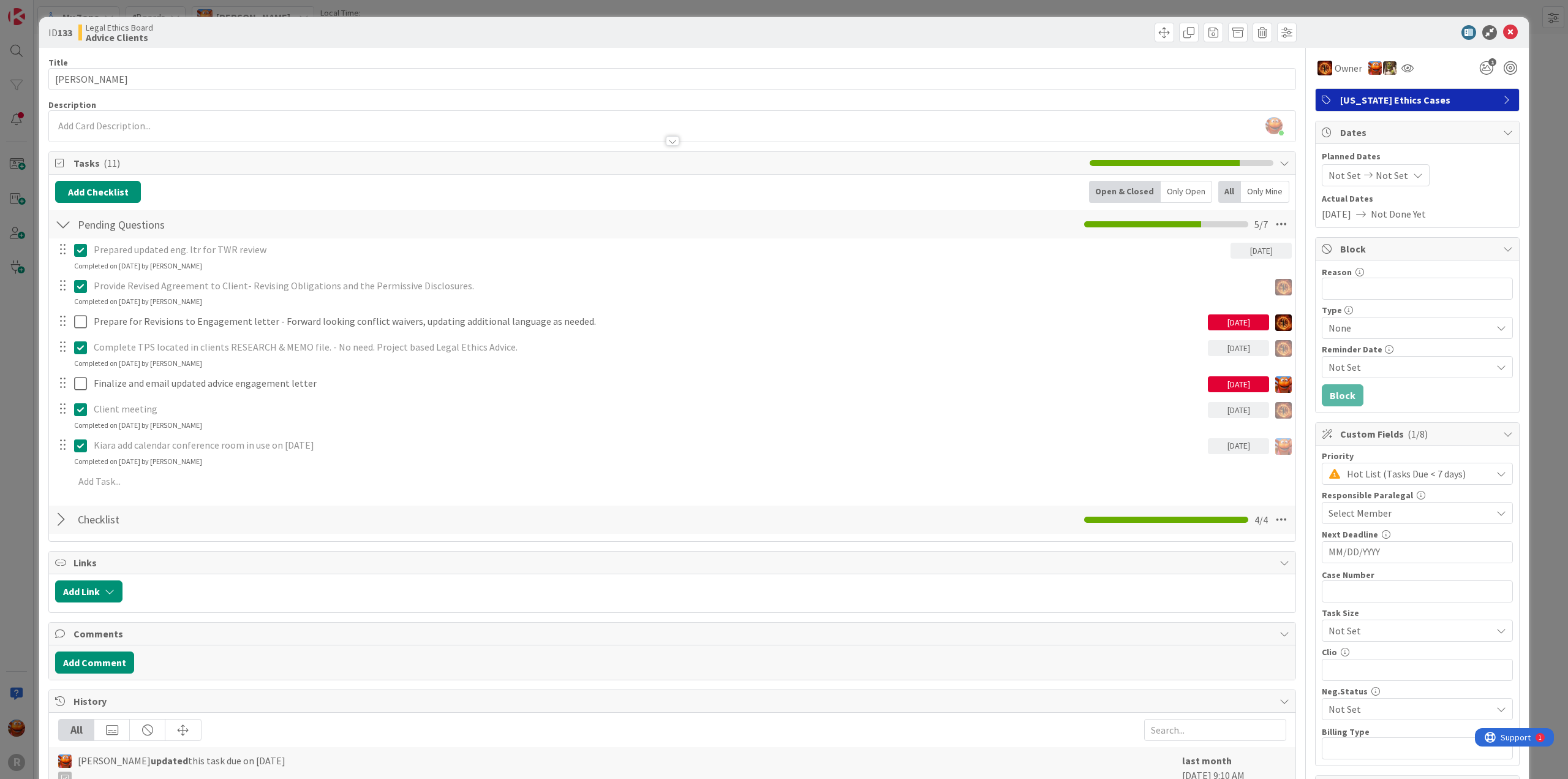
click at [1227, 379] on div "[DATE]" at bounding box center [1238, 385] width 61 height 16
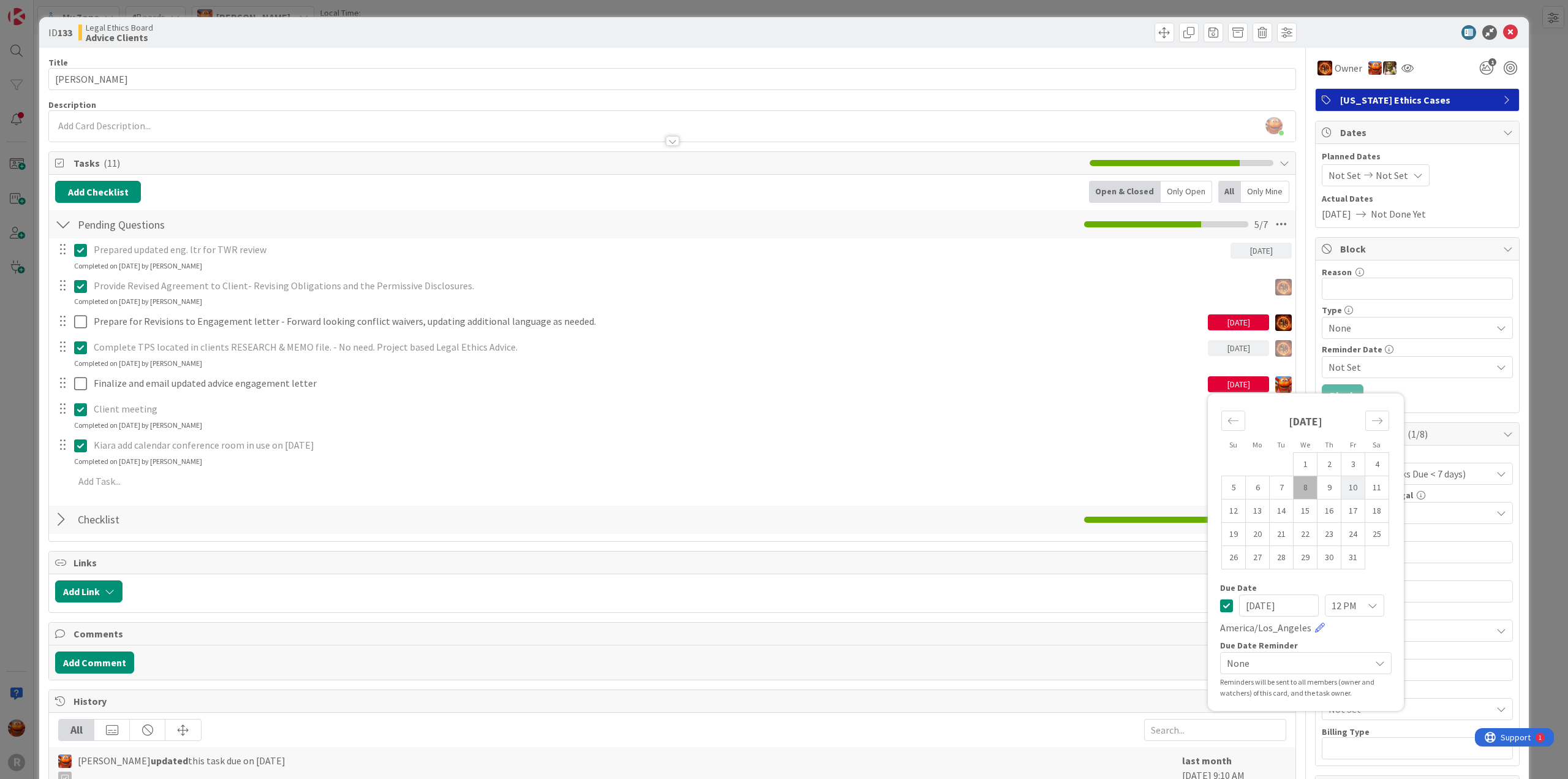
click at [1341, 486] on td "10" at bounding box center [1353, 488] width 24 height 23
type input "[DATE]"
click at [1503, 31] on icon at bounding box center [1511, 32] width 15 height 15
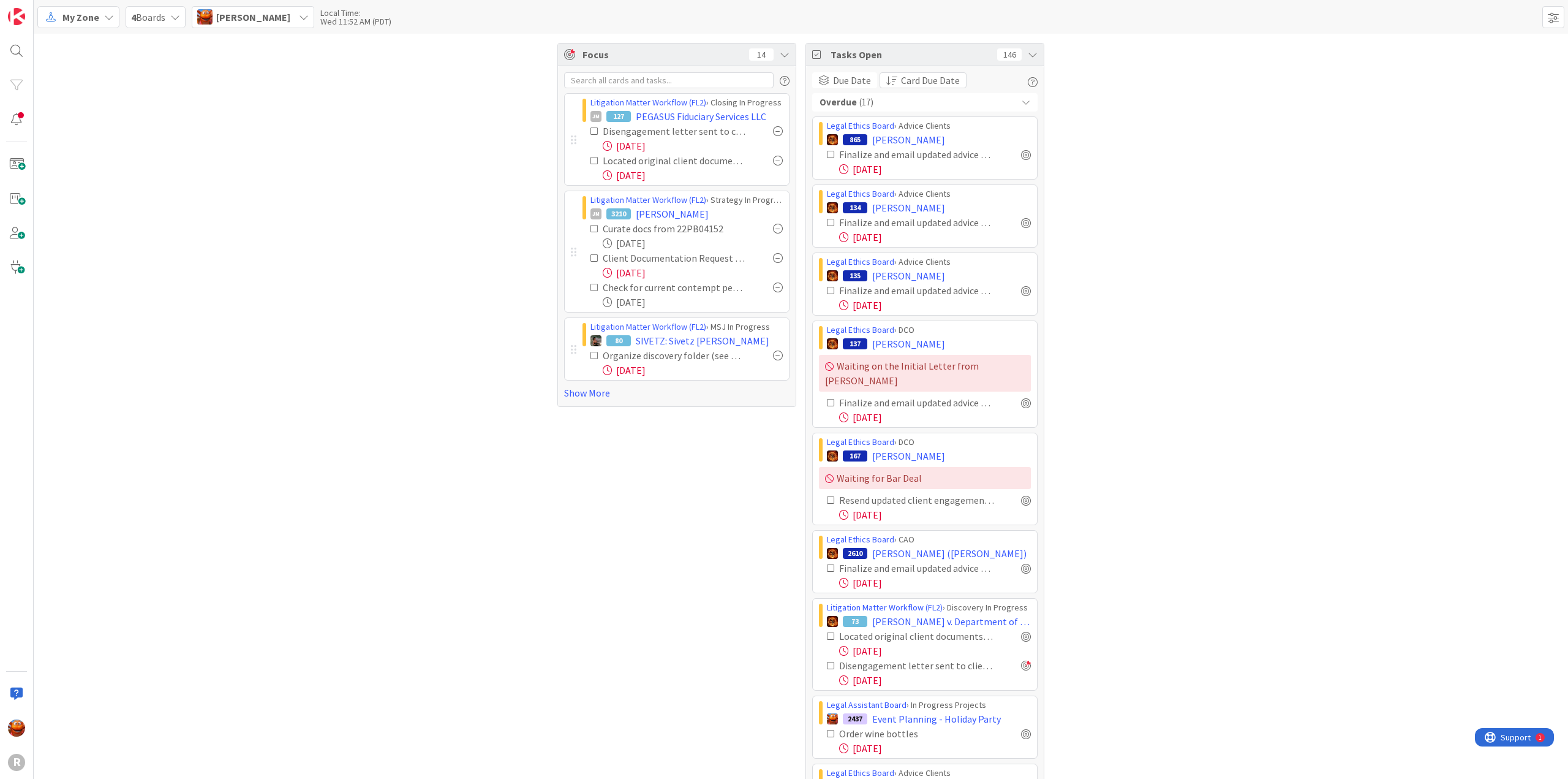
click at [886, 207] on span "[PERSON_NAME]" at bounding box center [909, 207] width 73 height 15
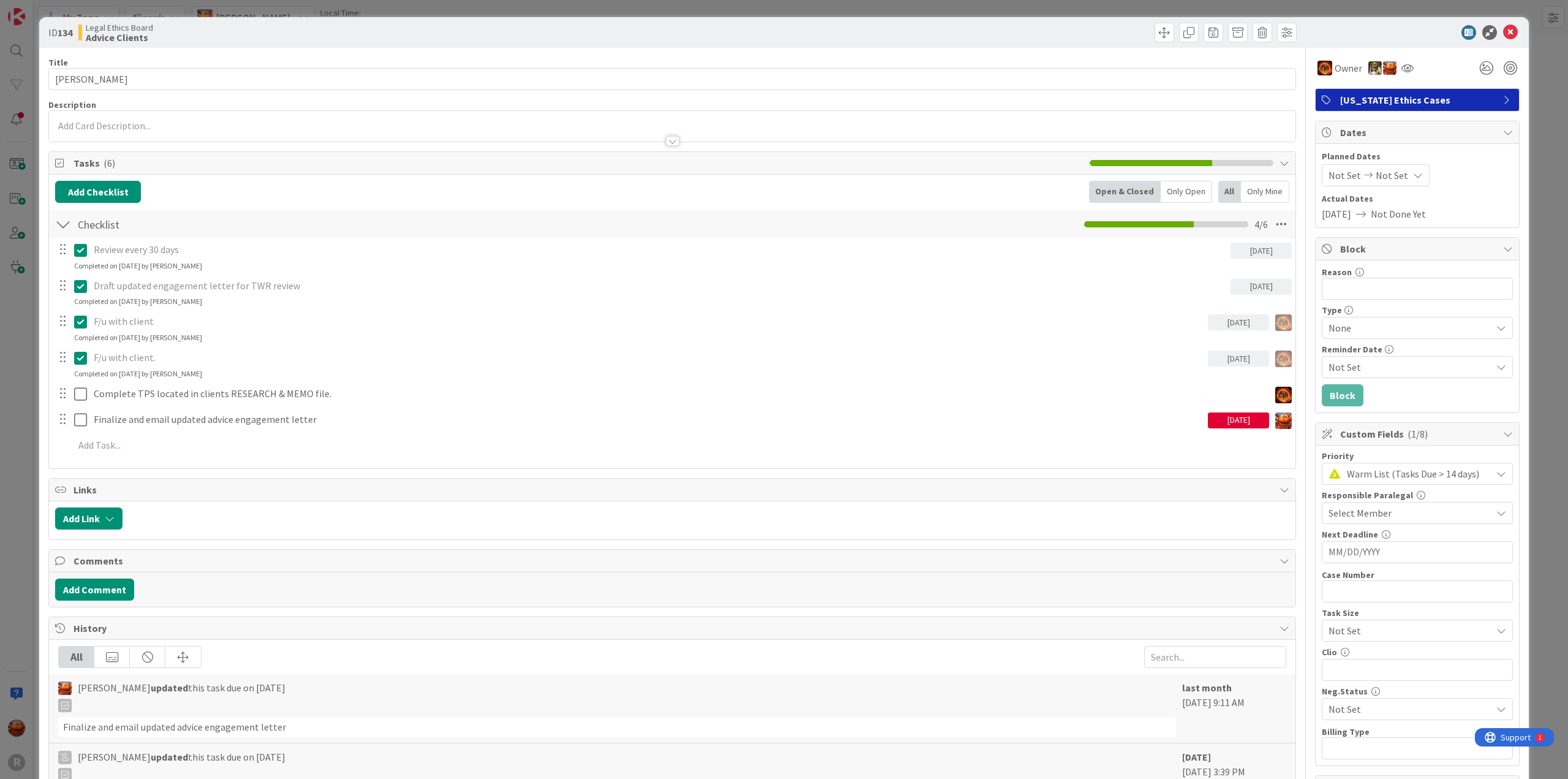
click at [1235, 418] on div "[DATE]" at bounding box center [1238, 420] width 61 height 16
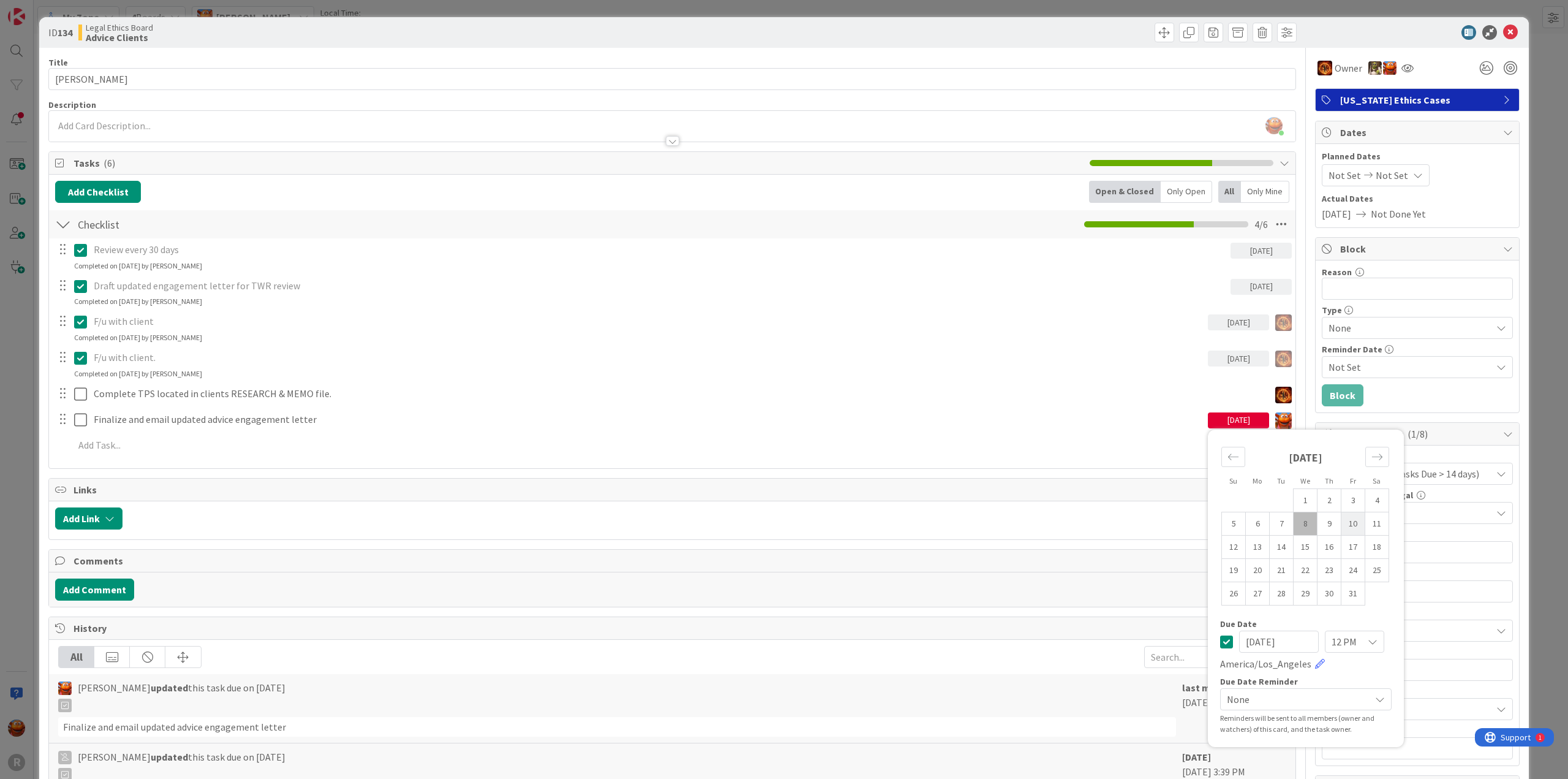
click at [1341, 524] on td "10" at bounding box center [1353, 523] width 24 height 23
type input "[DATE]"
click at [1503, 26] on icon at bounding box center [1511, 32] width 15 height 15
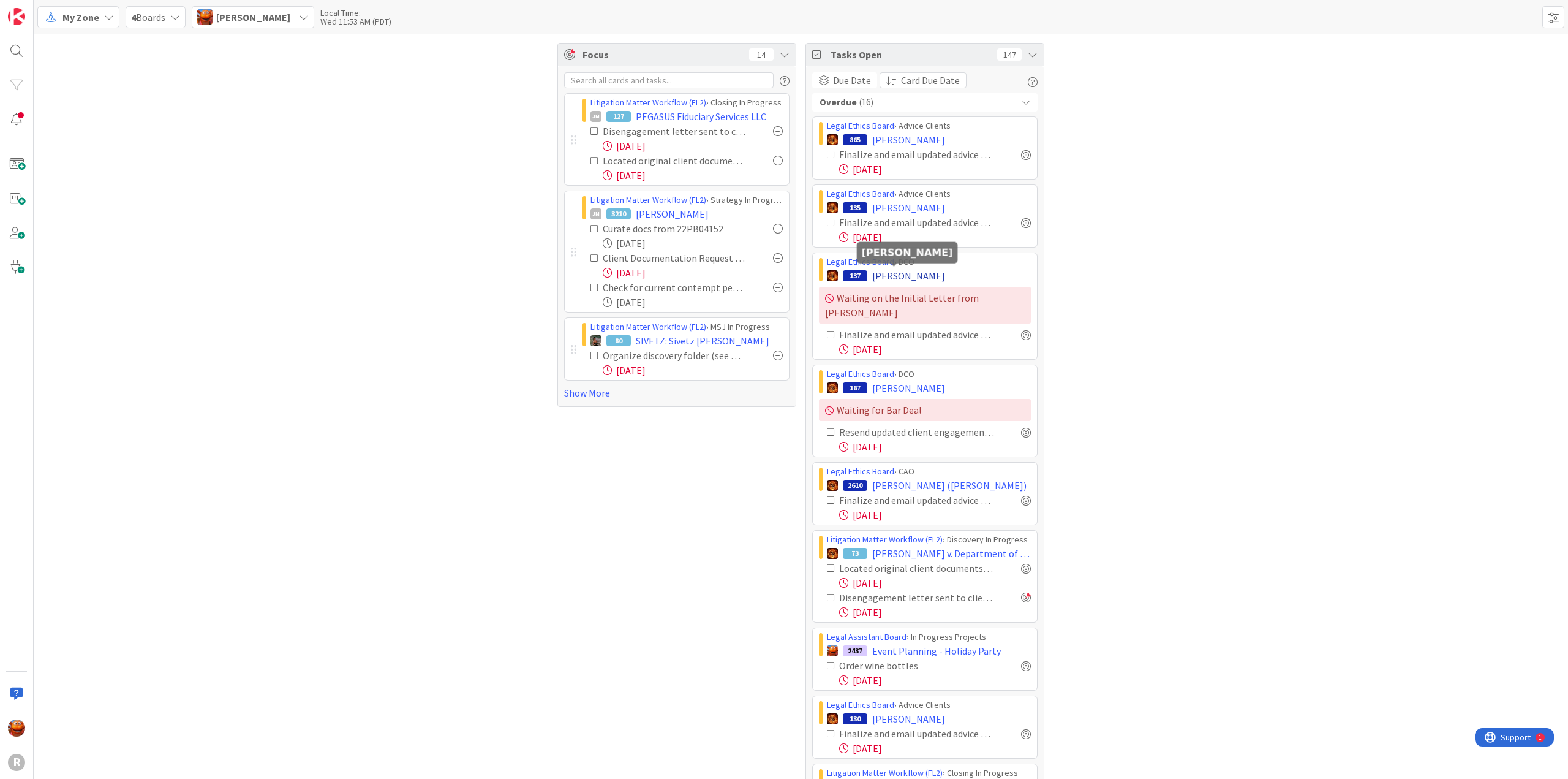
click at [888, 274] on span "[PERSON_NAME]" at bounding box center [909, 276] width 73 height 15
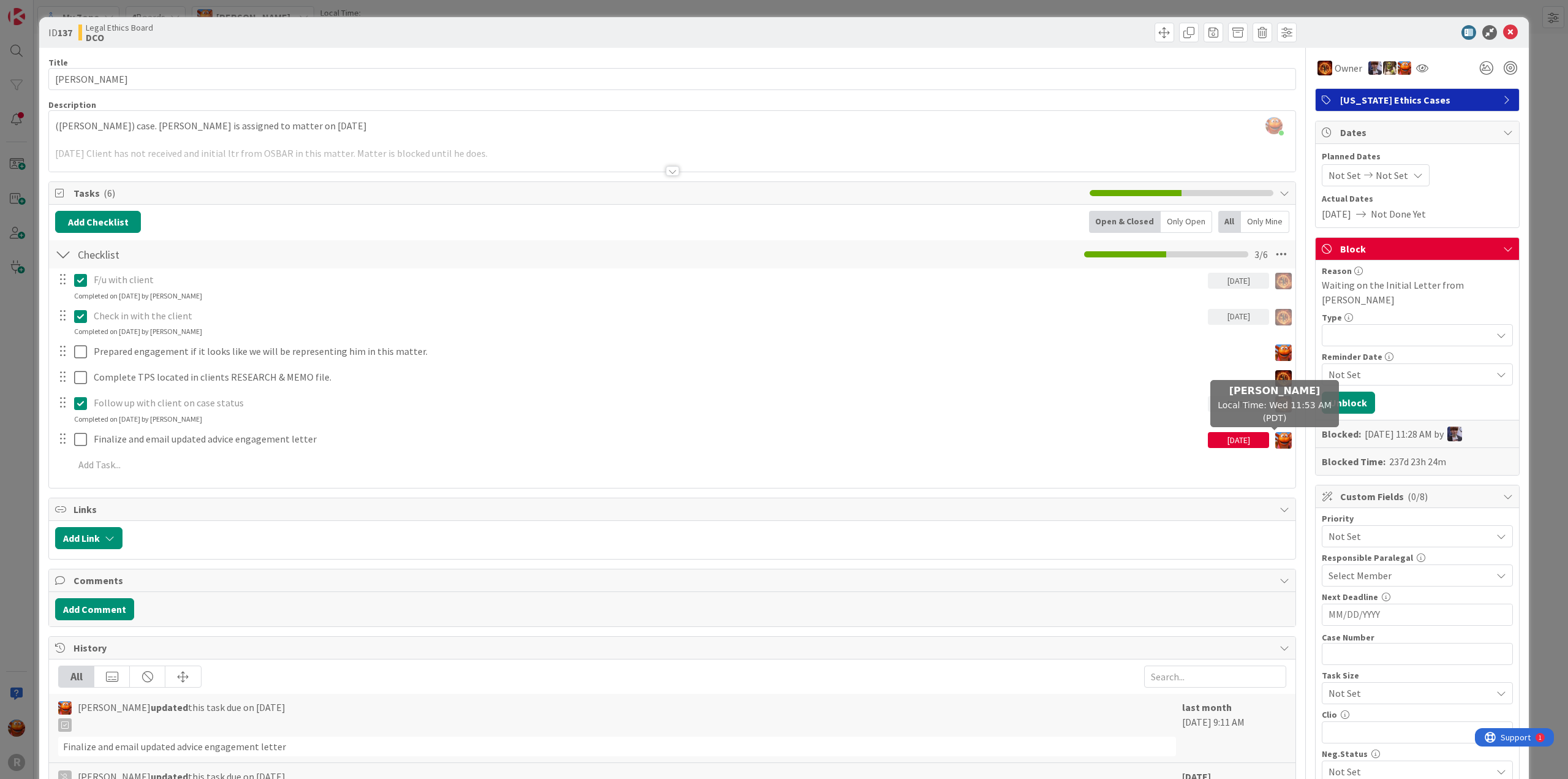
click at [1244, 439] on div "[DATE]" at bounding box center [1238, 440] width 61 height 16
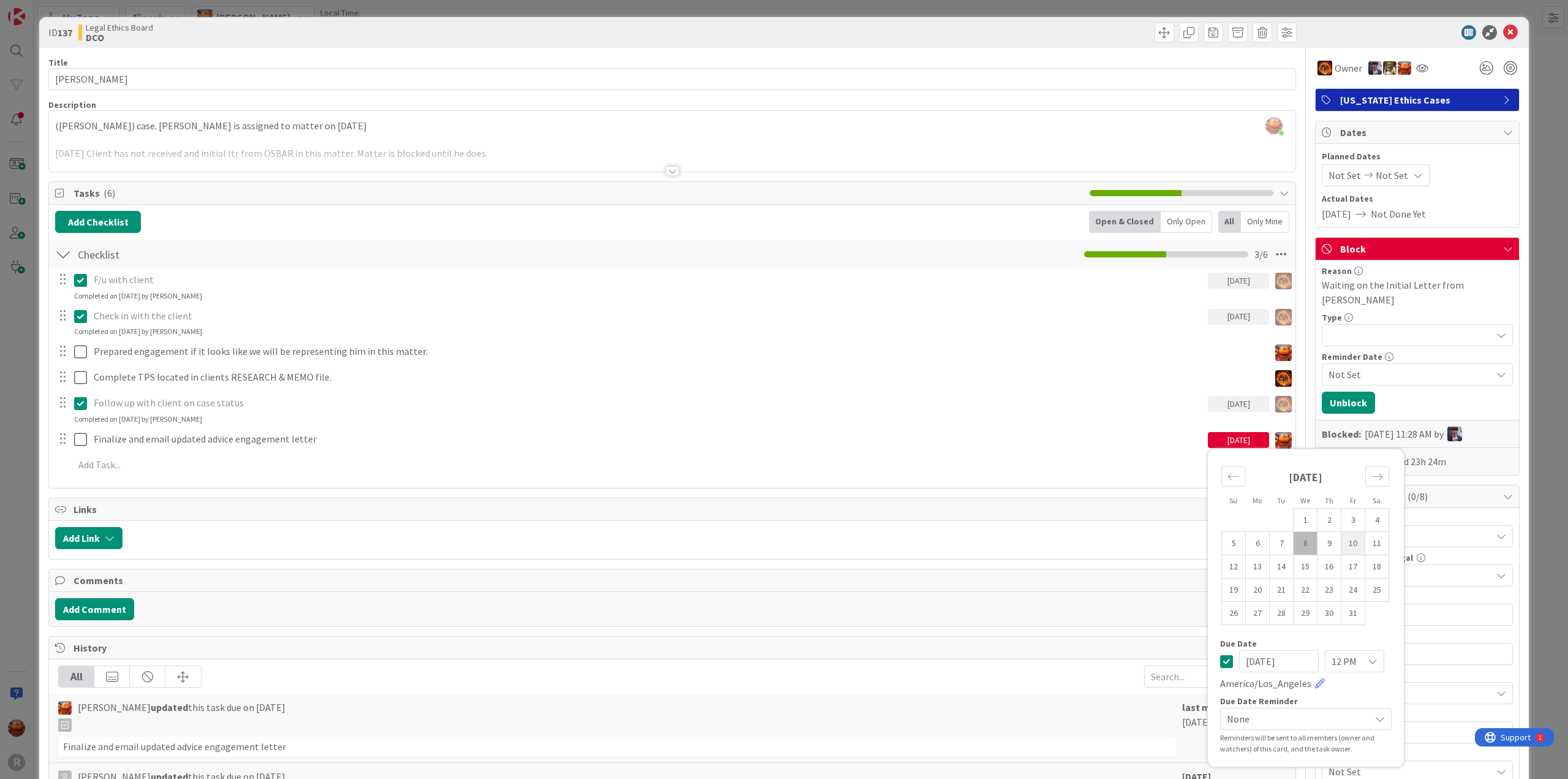
click at [1343, 552] on td "10" at bounding box center [1353, 543] width 24 height 23
type input "[DATE]"
click at [1503, 26] on icon at bounding box center [1511, 32] width 15 height 15
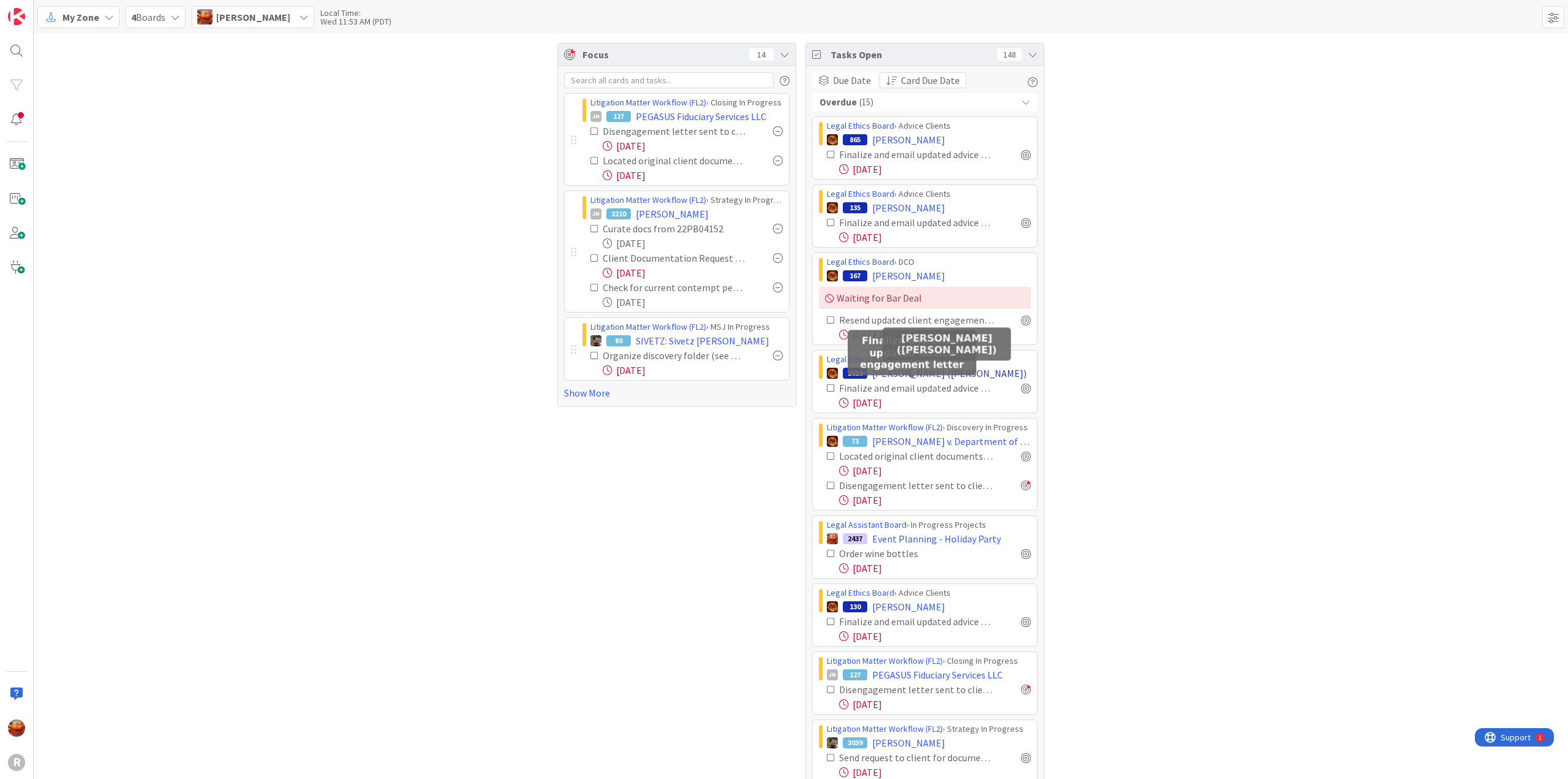
click at [893, 373] on span "[PERSON_NAME] ([PERSON_NAME])" at bounding box center [950, 373] width 155 height 15
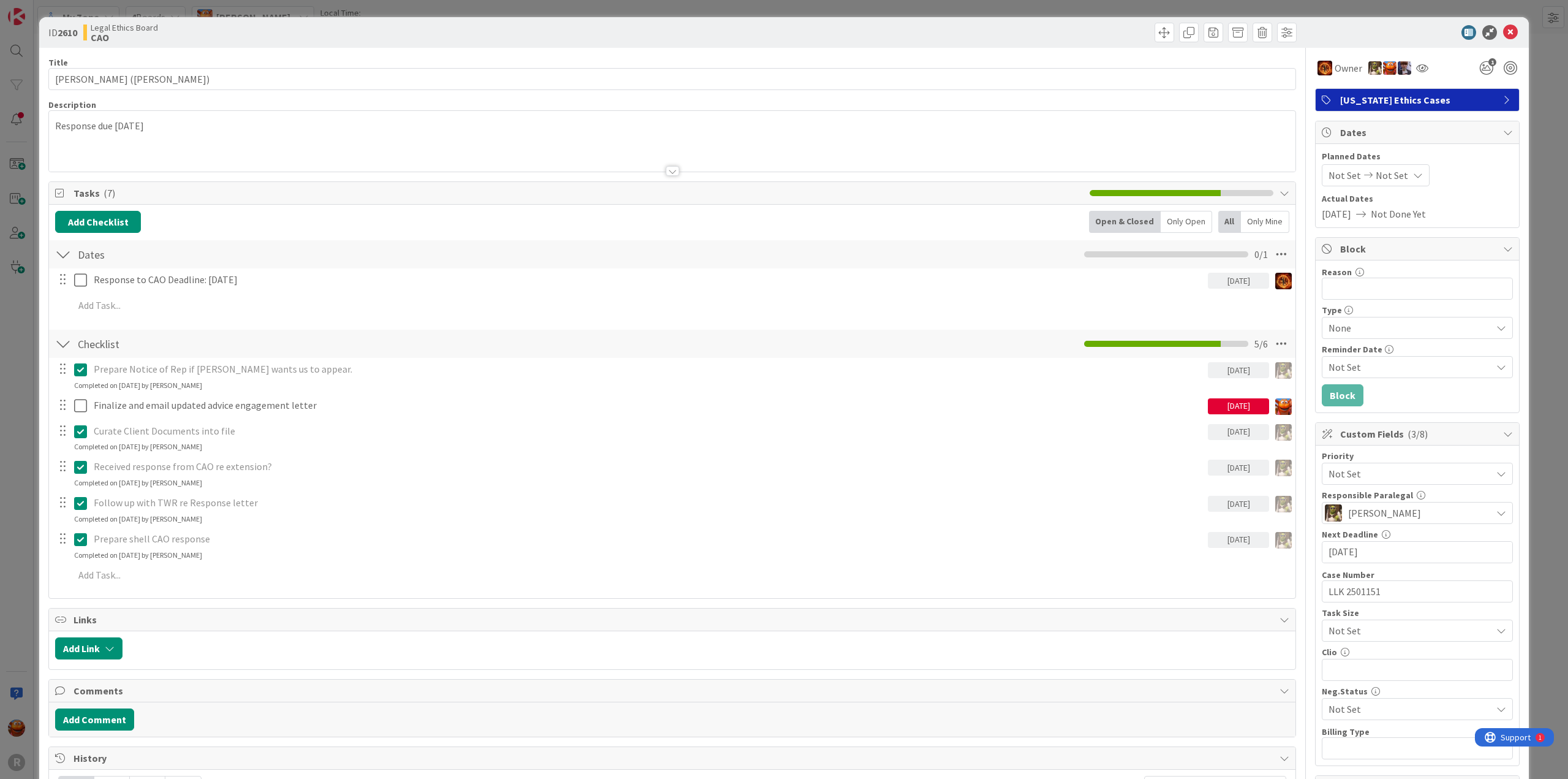
click at [1232, 408] on div "[DATE]" at bounding box center [1238, 406] width 61 height 16
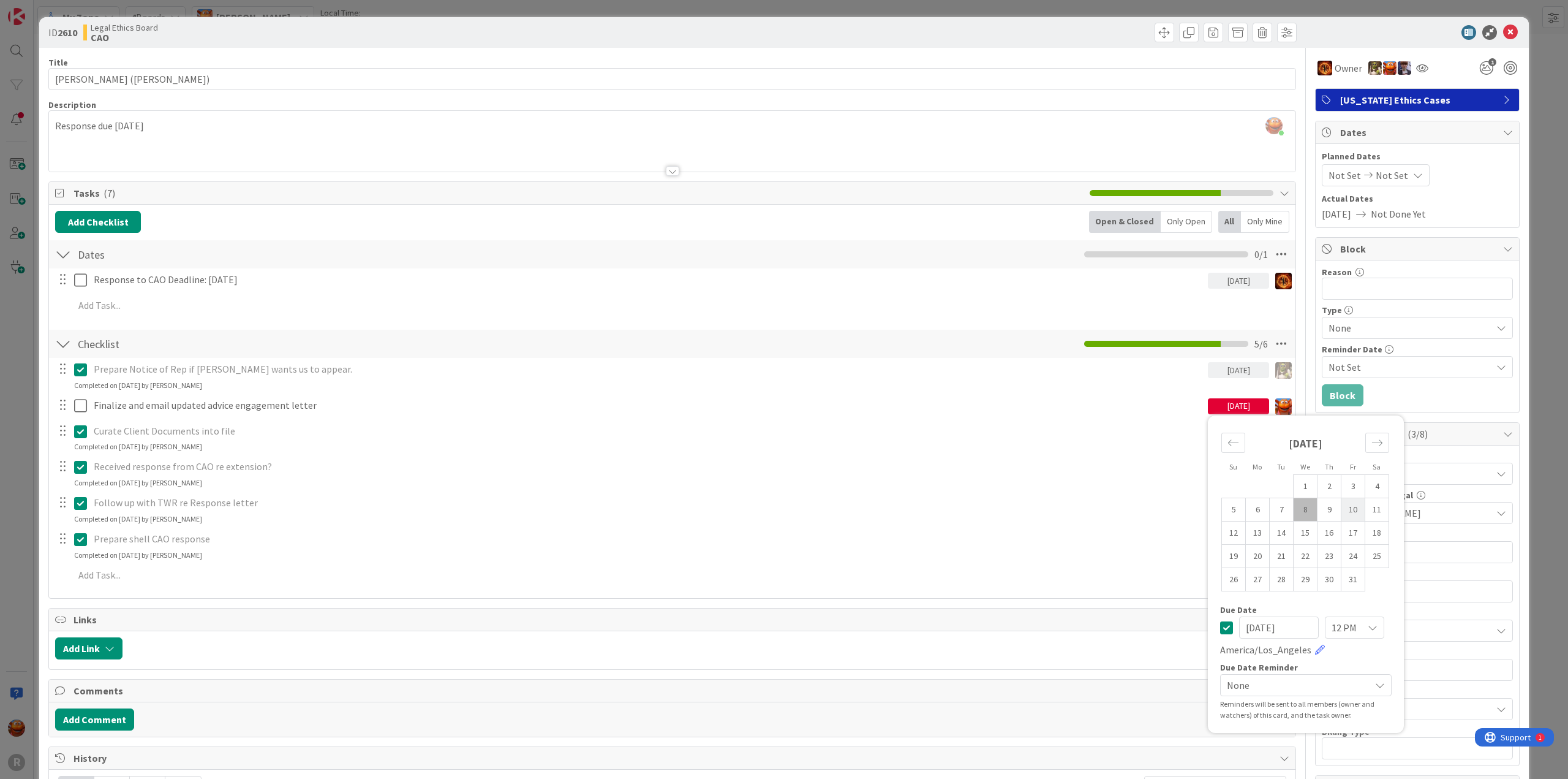
click at [1345, 510] on td "10" at bounding box center [1353, 509] width 24 height 23
type input "[DATE]"
click at [1503, 35] on icon at bounding box center [1511, 32] width 15 height 15
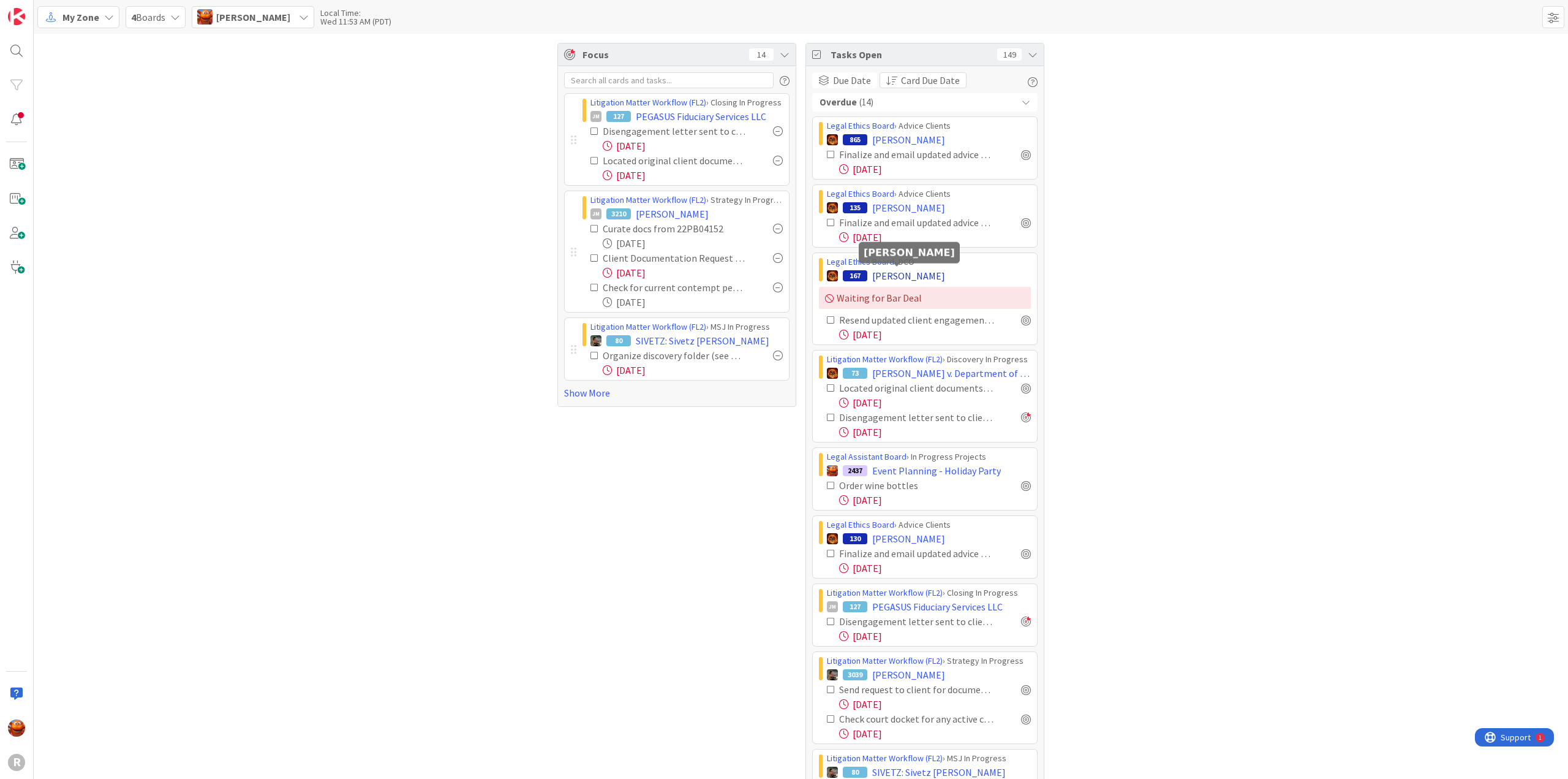
click at [883, 278] on span "[PERSON_NAME]" at bounding box center [909, 276] width 73 height 15
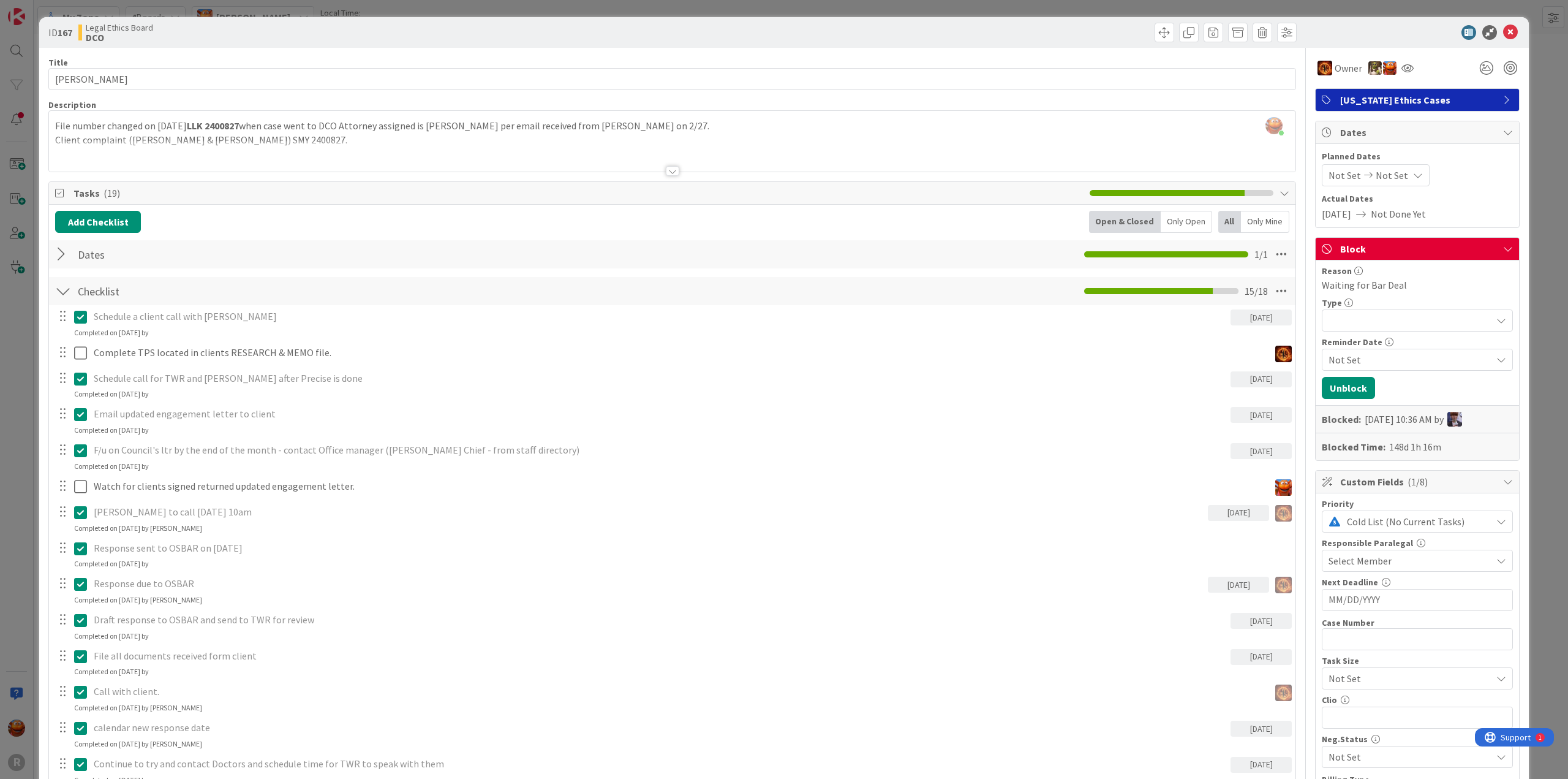
scroll to position [307, 0]
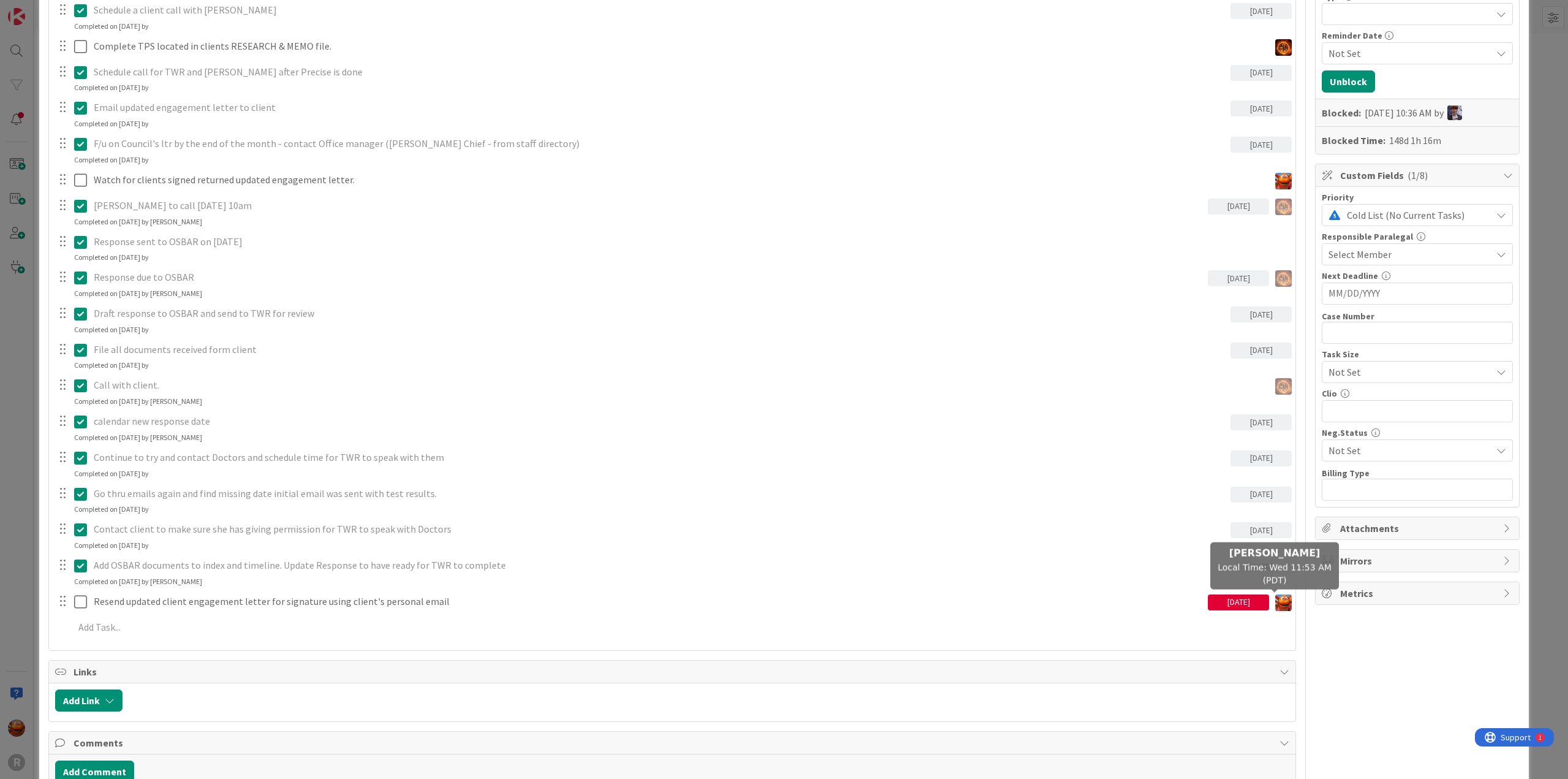
click at [1275, 597] on img at bounding box center [1283, 603] width 17 height 17
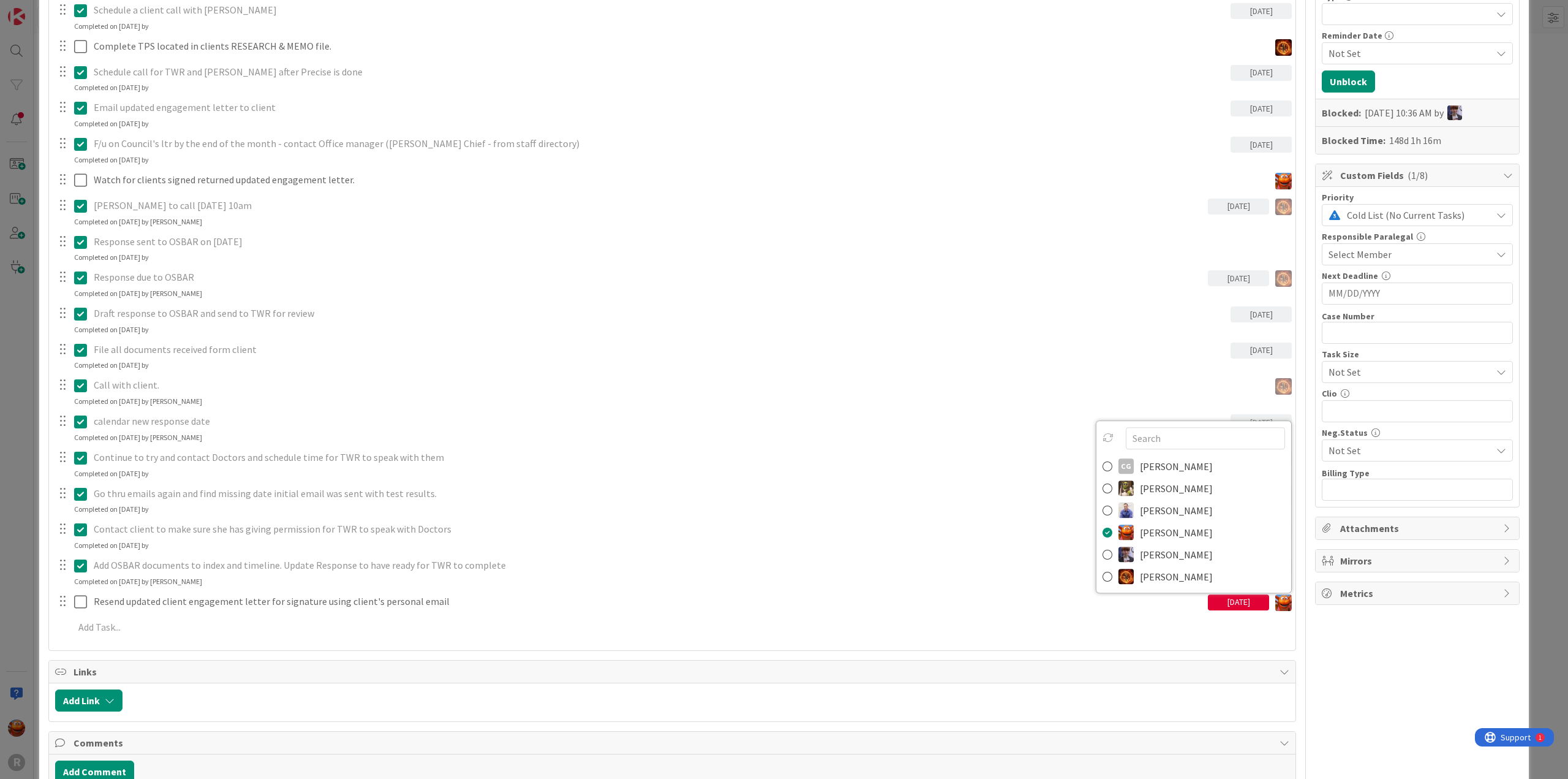
click at [1238, 604] on div "[DATE]" at bounding box center [1238, 603] width 61 height 16
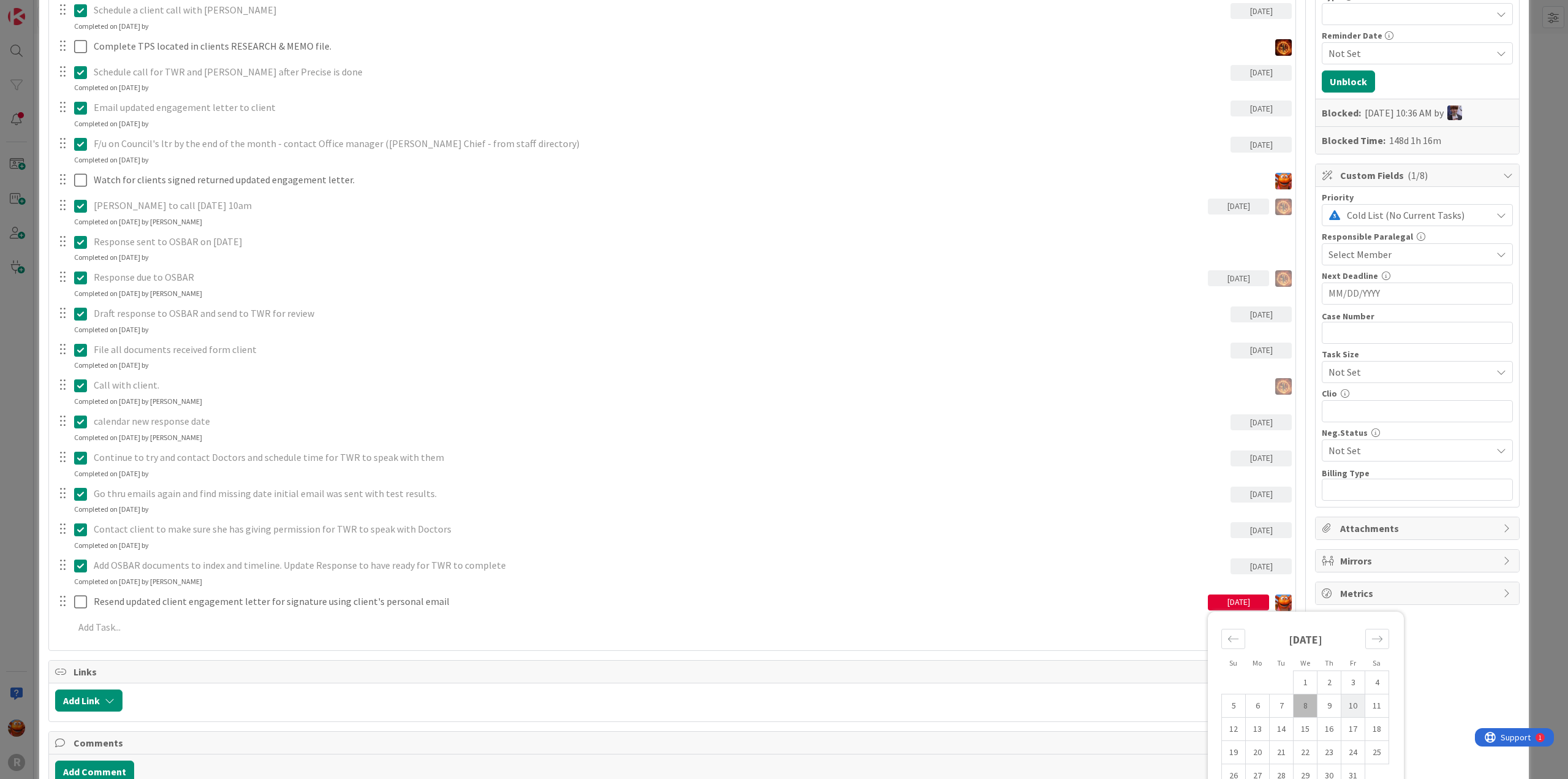
click at [1348, 706] on td "10" at bounding box center [1353, 705] width 24 height 23
type input "[DATE]"
click at [1528, 452] on div "ID 167 Legal Ethics Board DCO Title 16 / 128 [PERSON_NAME] Description [PERSON_…" at bounding box center [784, 389] width 1568 height 779
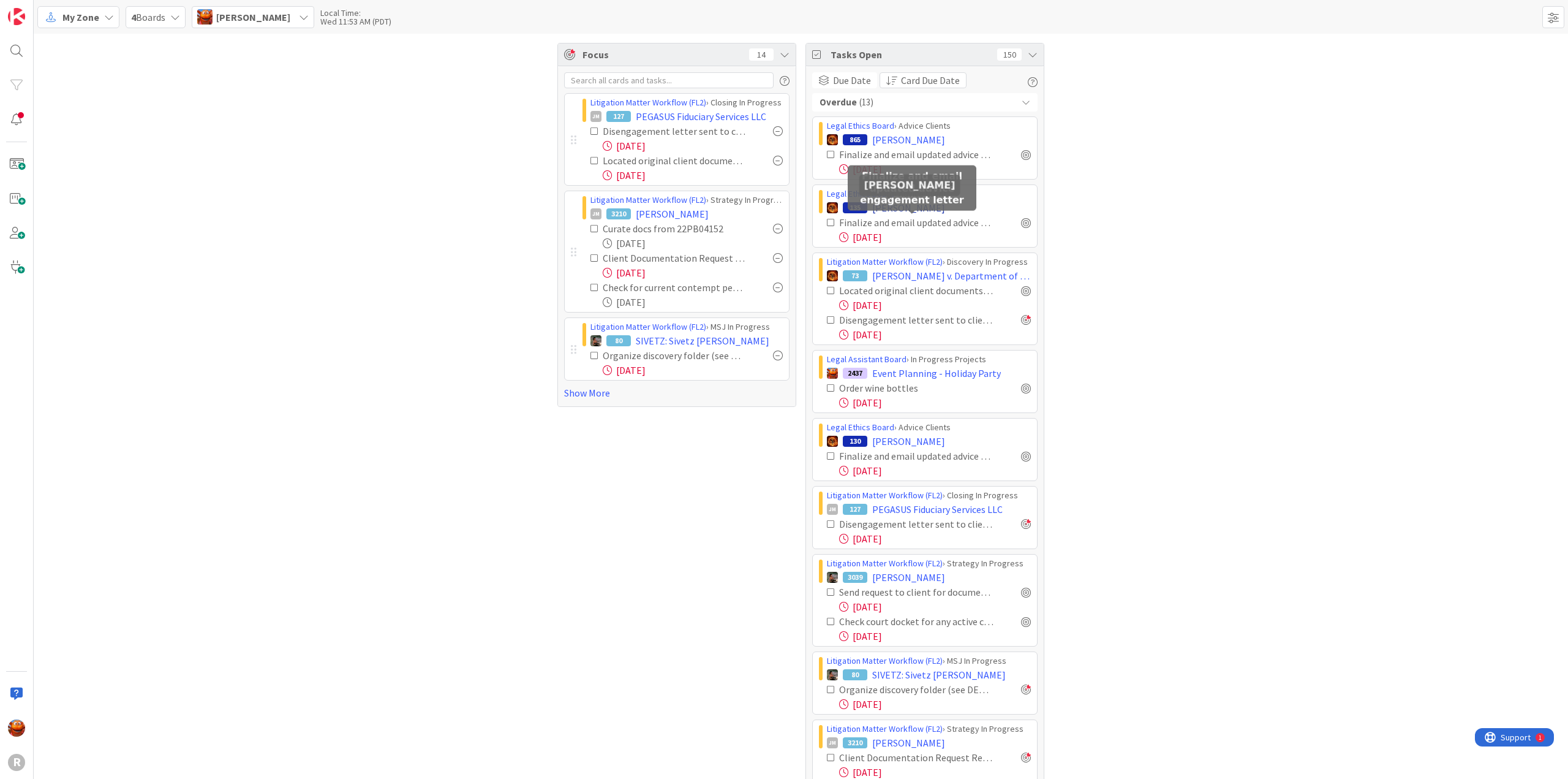
click at [879, 206] on span "[PERSON_NAME]" at bounding box center [909, 207] width 73 height 15
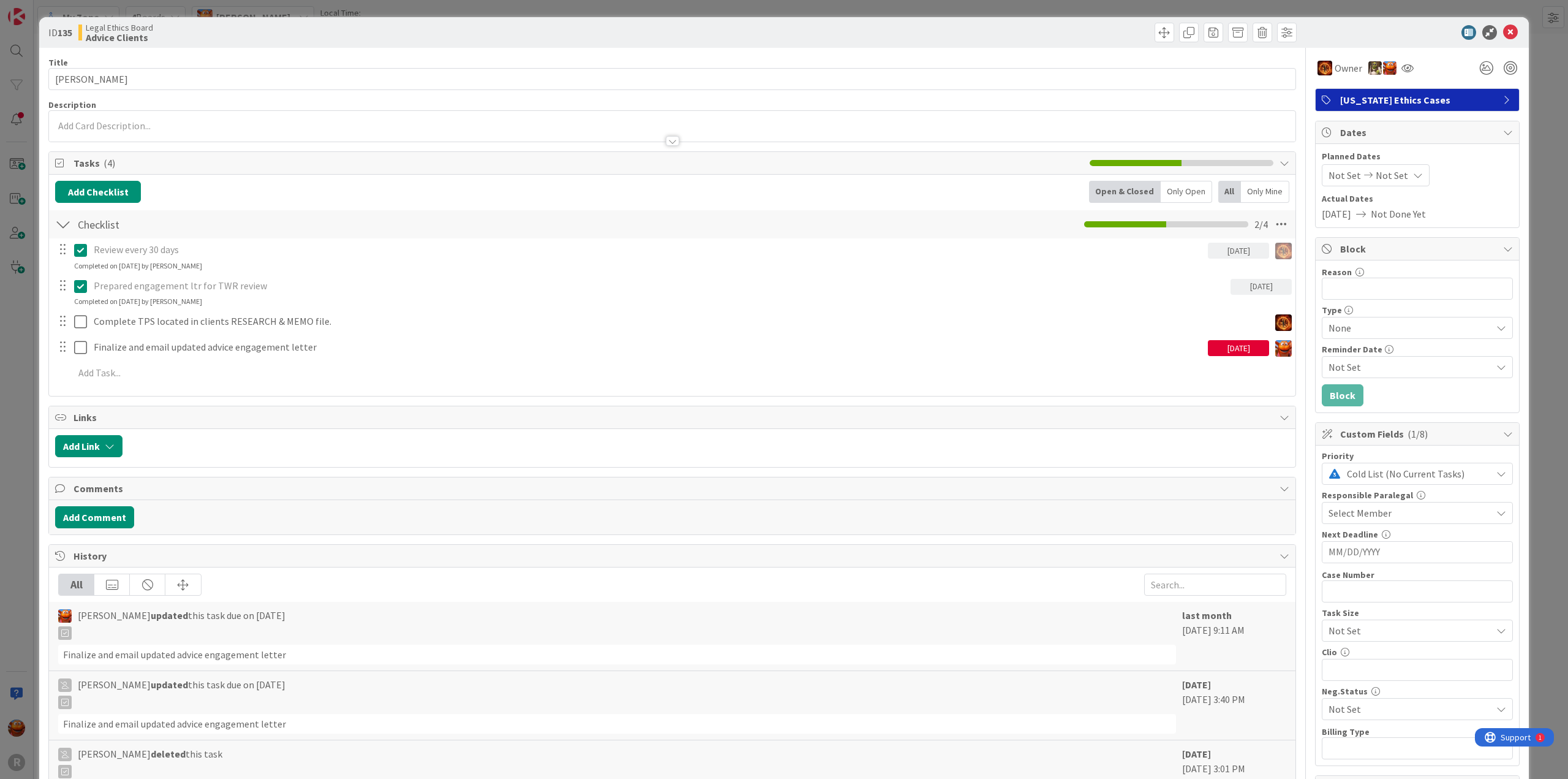
click at [1234, 348] on div "[DATE]" at bounding box center [1238, 348] width 61 height 16
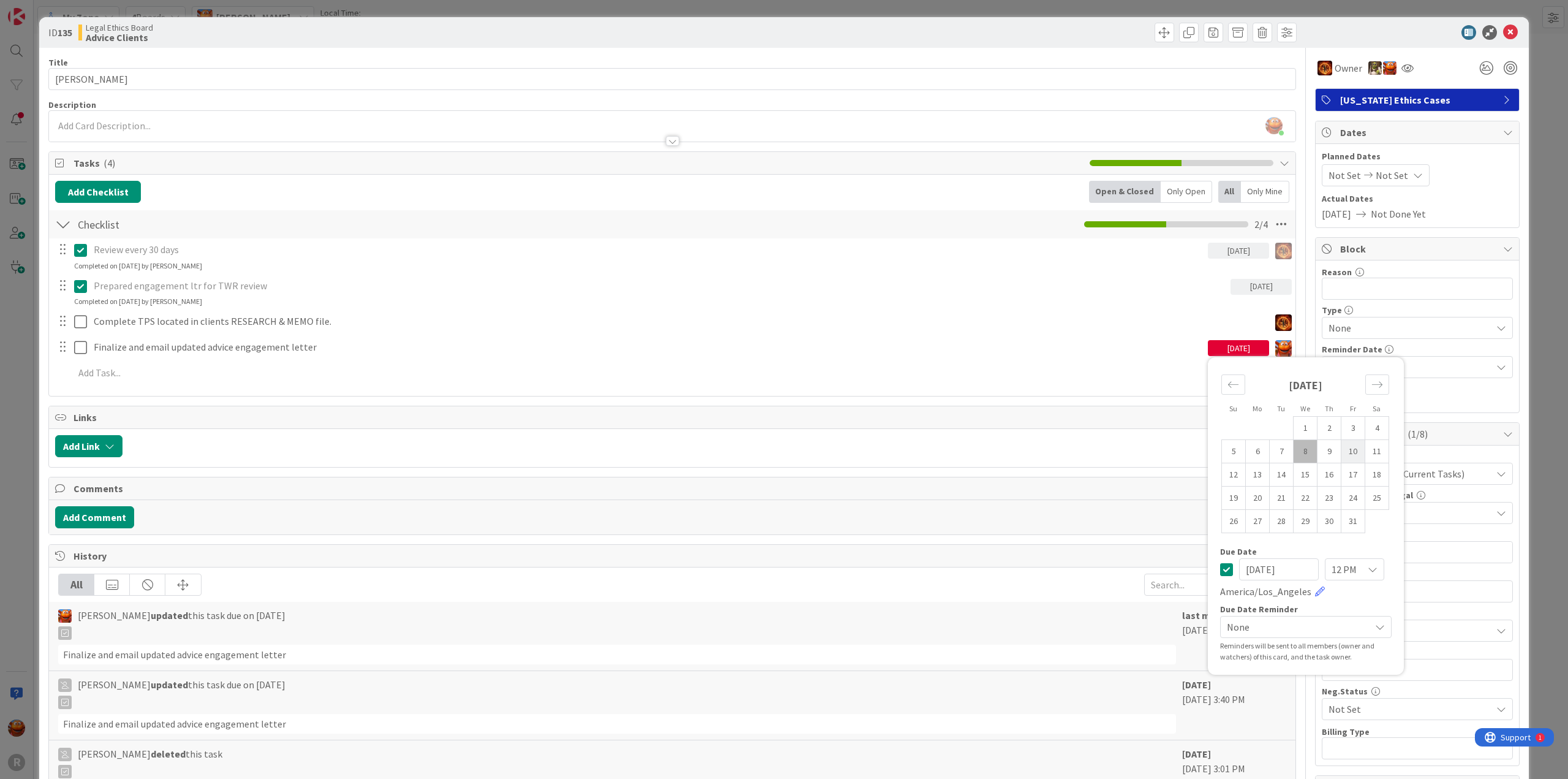
click at [1341, 449] on td "10" at bounding box center [1353, 451] width 24 height 23
type input "[DATE]"
click at [1539, 176] on div "ID 135 Legal Ethics Board Advice Clients Title 10 / 128 [PERSON_NAME] Descripti…" at bounding box center [784, 389] width 1568 height 779
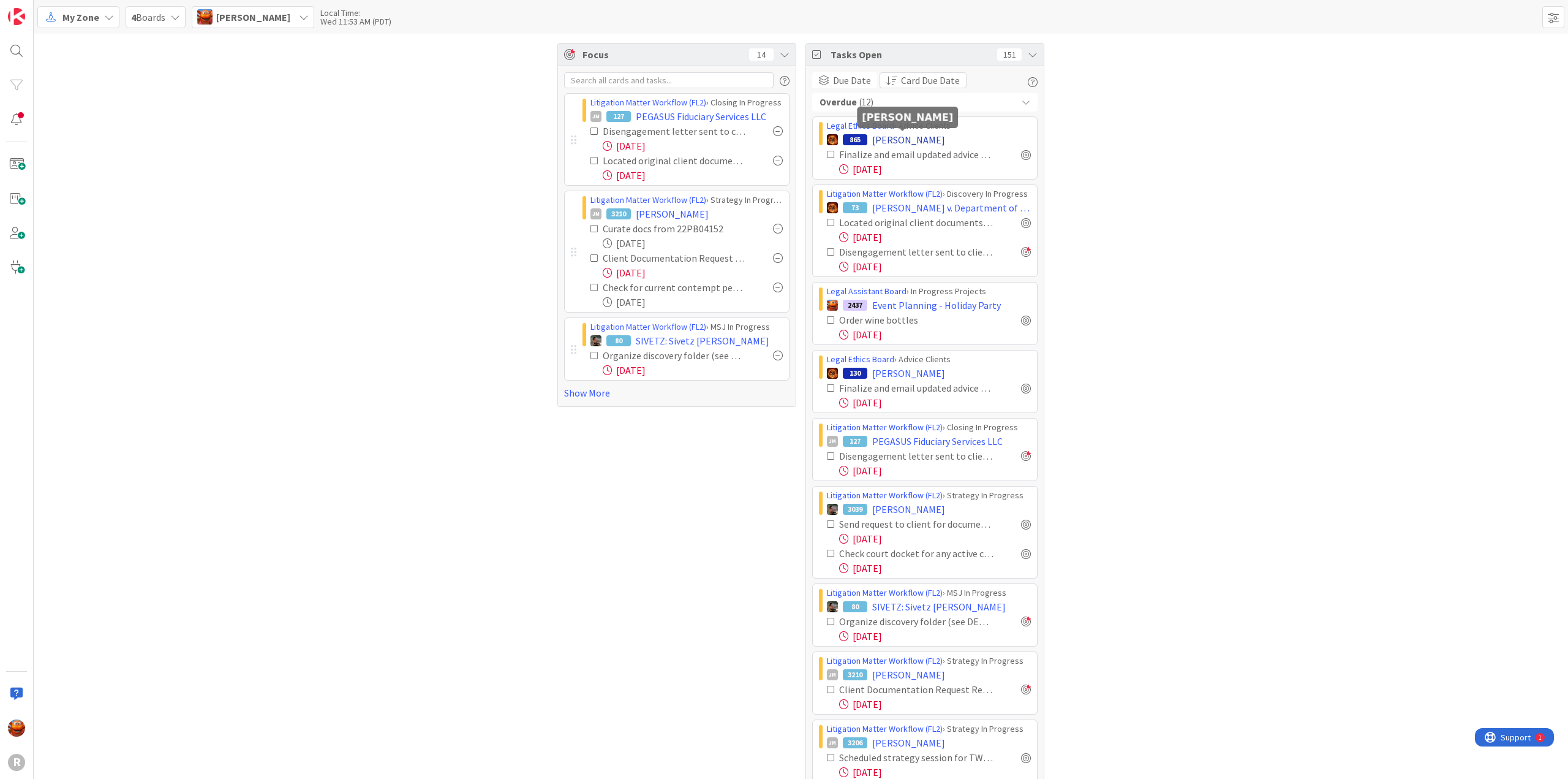
click at [878, 136] on span "[PERSON_NAME]" at bounding box center [909, 139] width 73 height 15
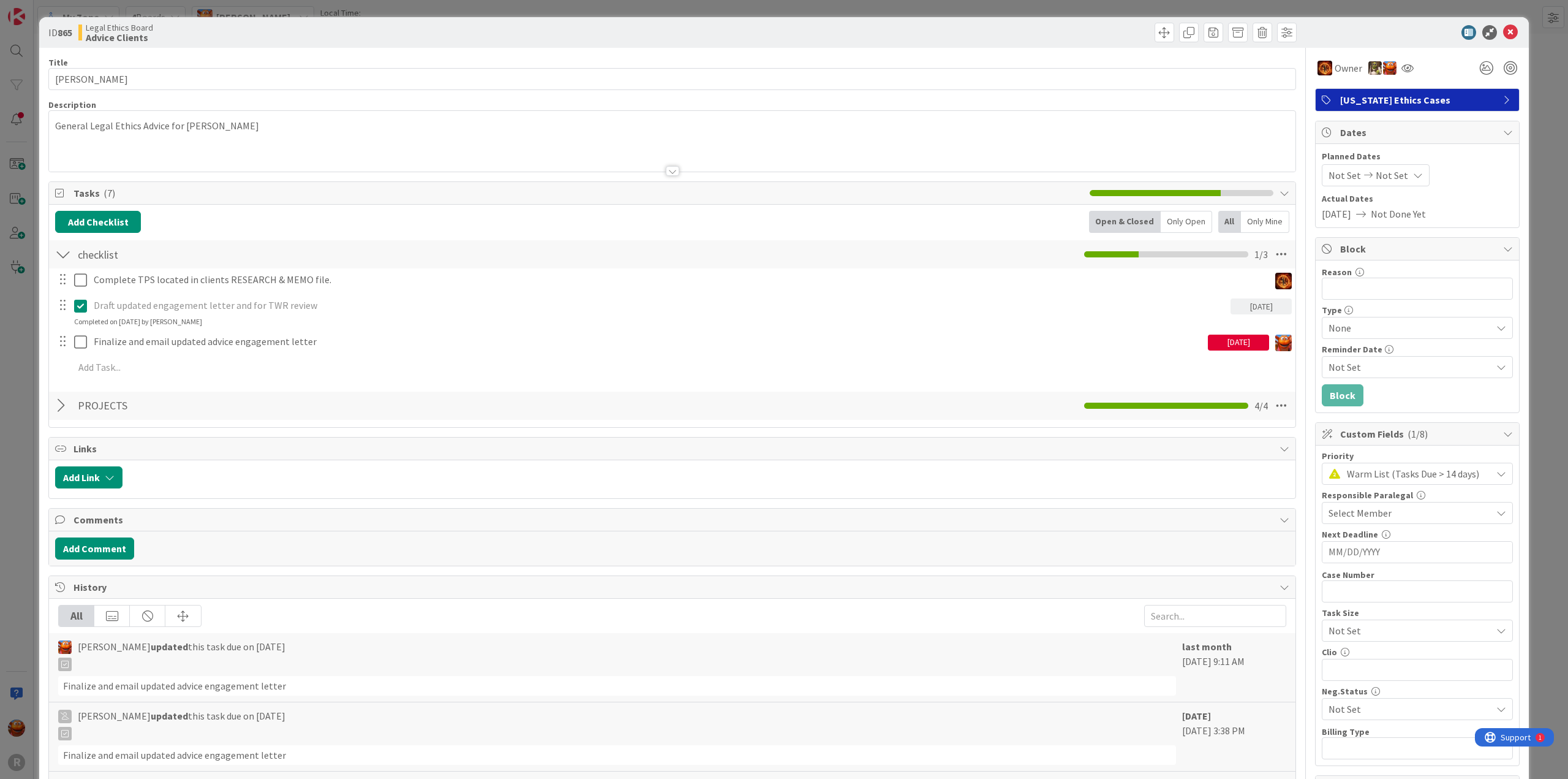
click at [1242, 337] on div "[DATE]" at bounding box center [1238, 342] width 61 height 16
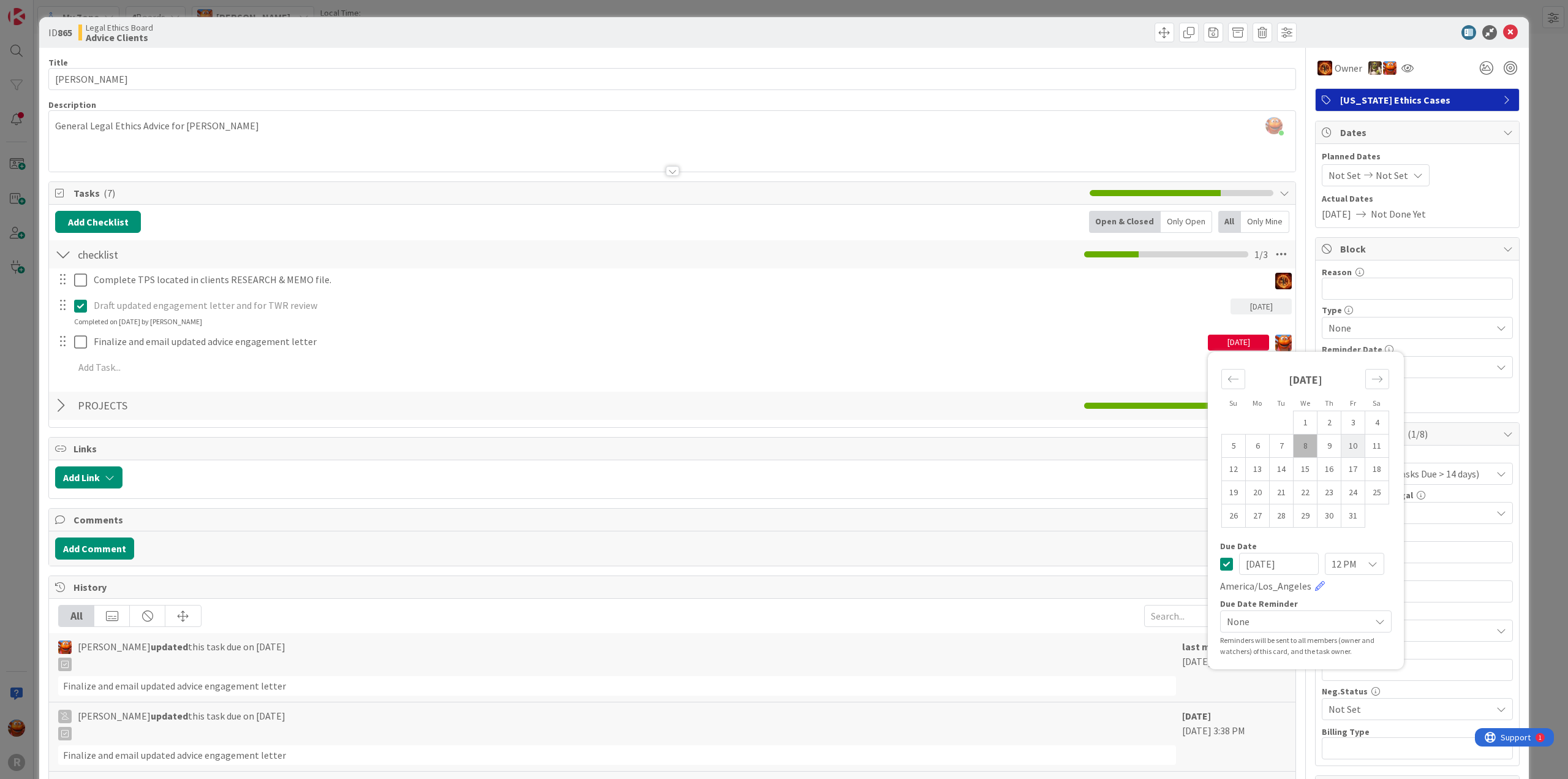
click at [1343, 442] on td "10" at bounding box center [1353, 445] width 24 height 23
type input "[DATE]"
click at [1503, 40] on div "ID 865 Legal Ethics Board Advice Clients" at bounding box center [784, 32] width 1490 height 30
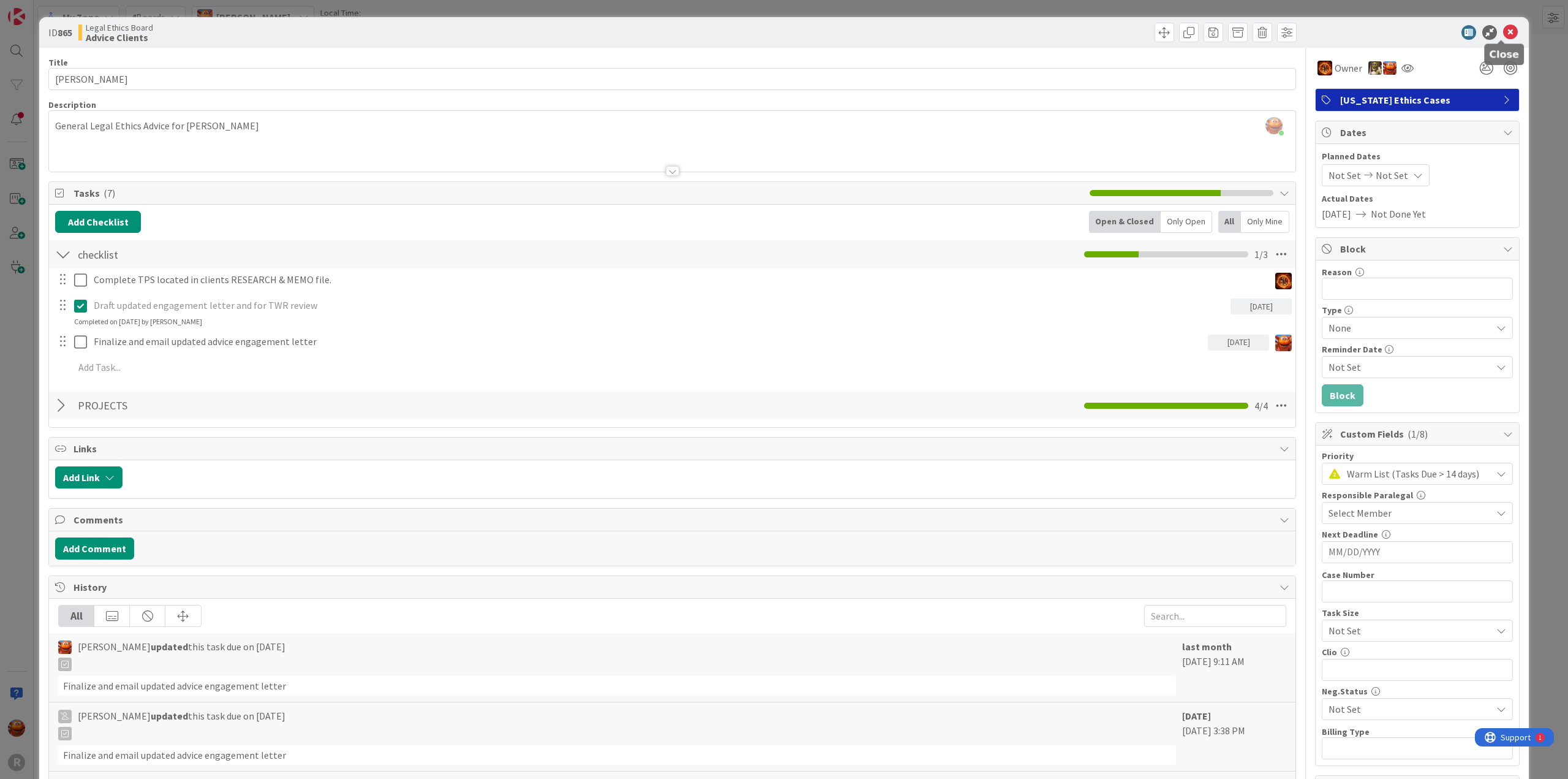
click at [1505, 27] on icon at bounding box center [1511, 32] width 15 height 15
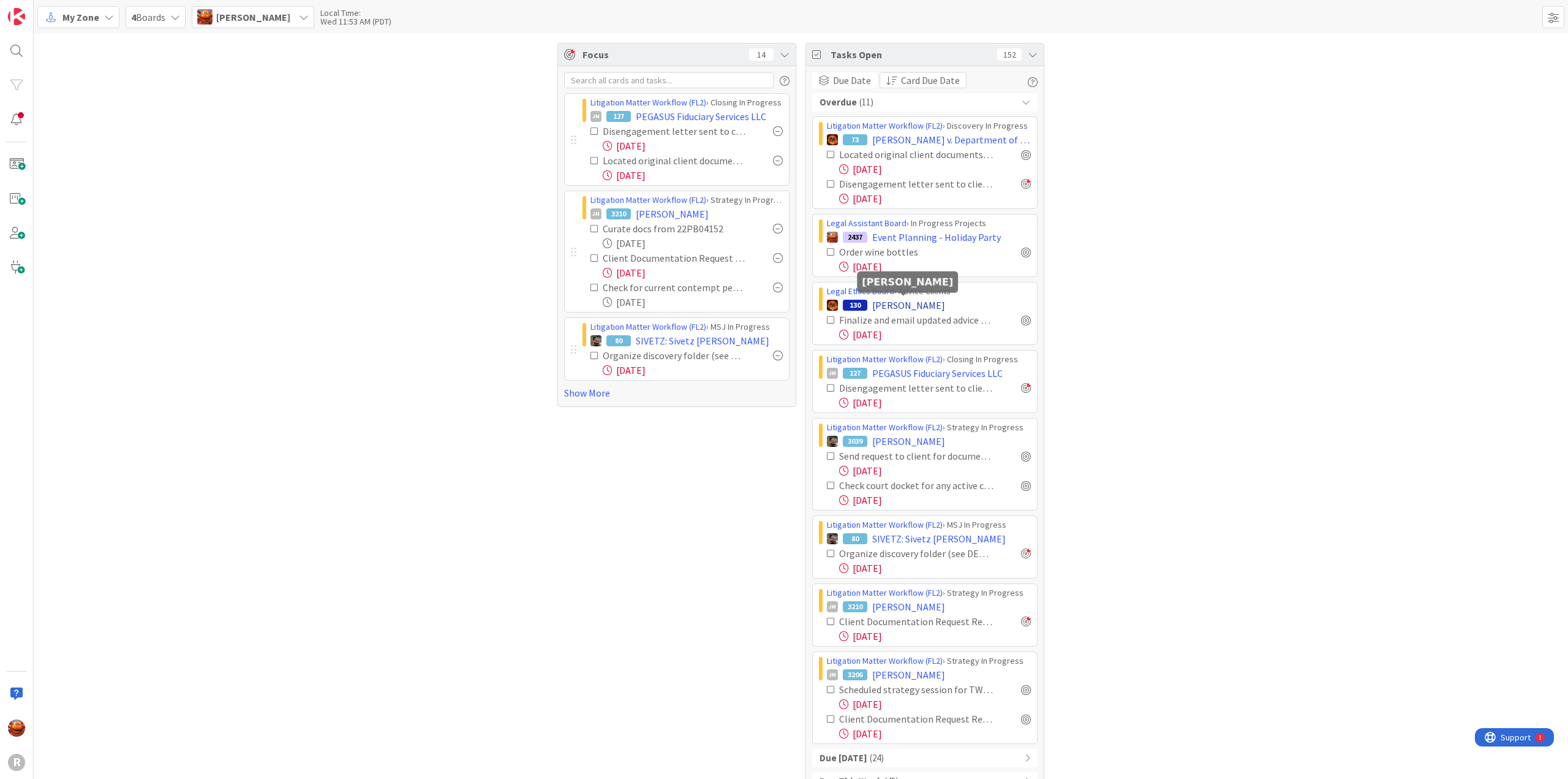
click at [890, 305] on span "[PERSON_NAME]" at bounding box center [909, 305] width 73 height 15
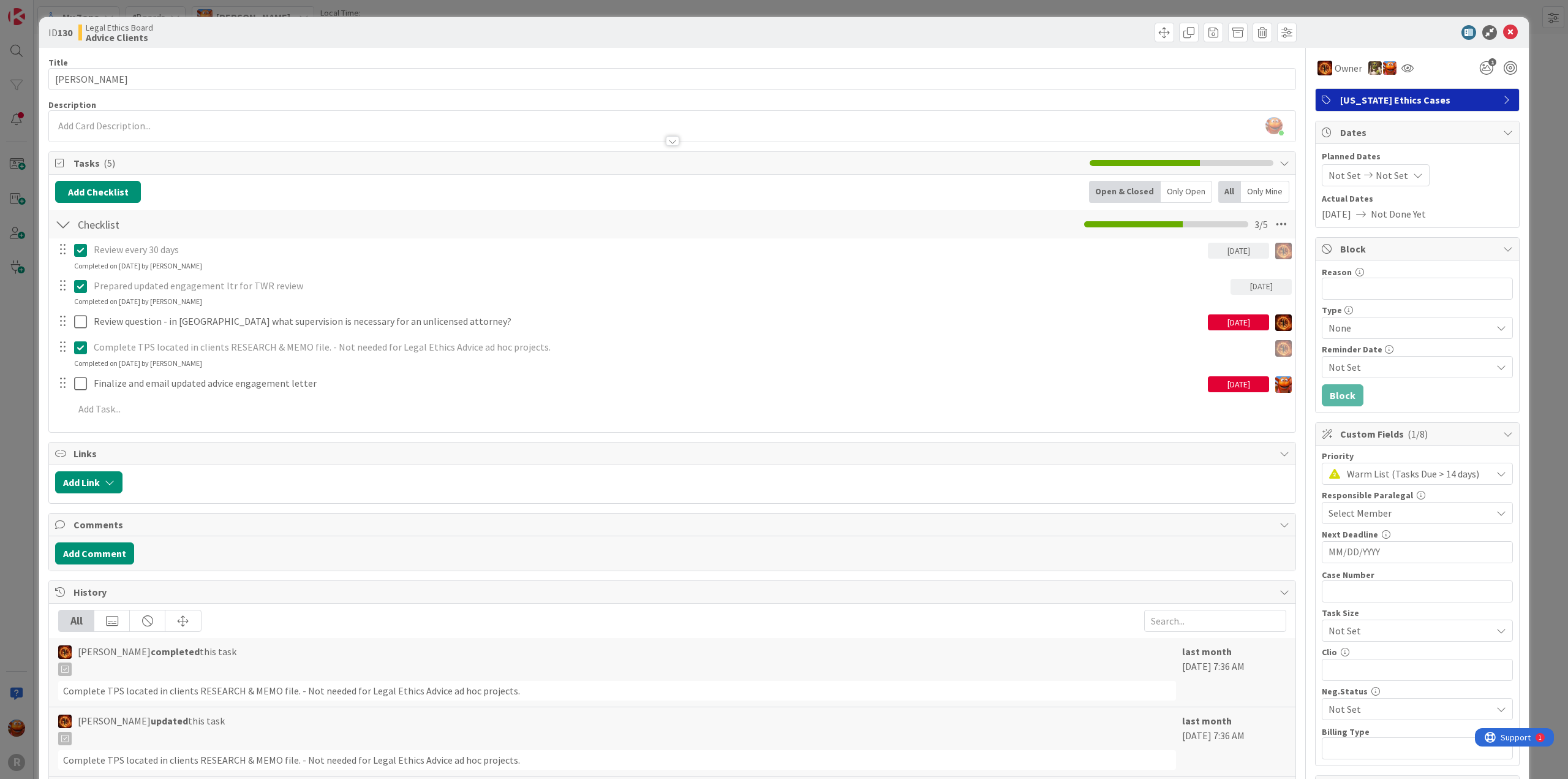
click at [1238, 382] on div "[DATE]" at bounding box center [1238, 385] width 61 height 16
click at [1341, 481] on td "10" at bounding box center [1353, 488] width 24 height 23
type input "[DATE]"
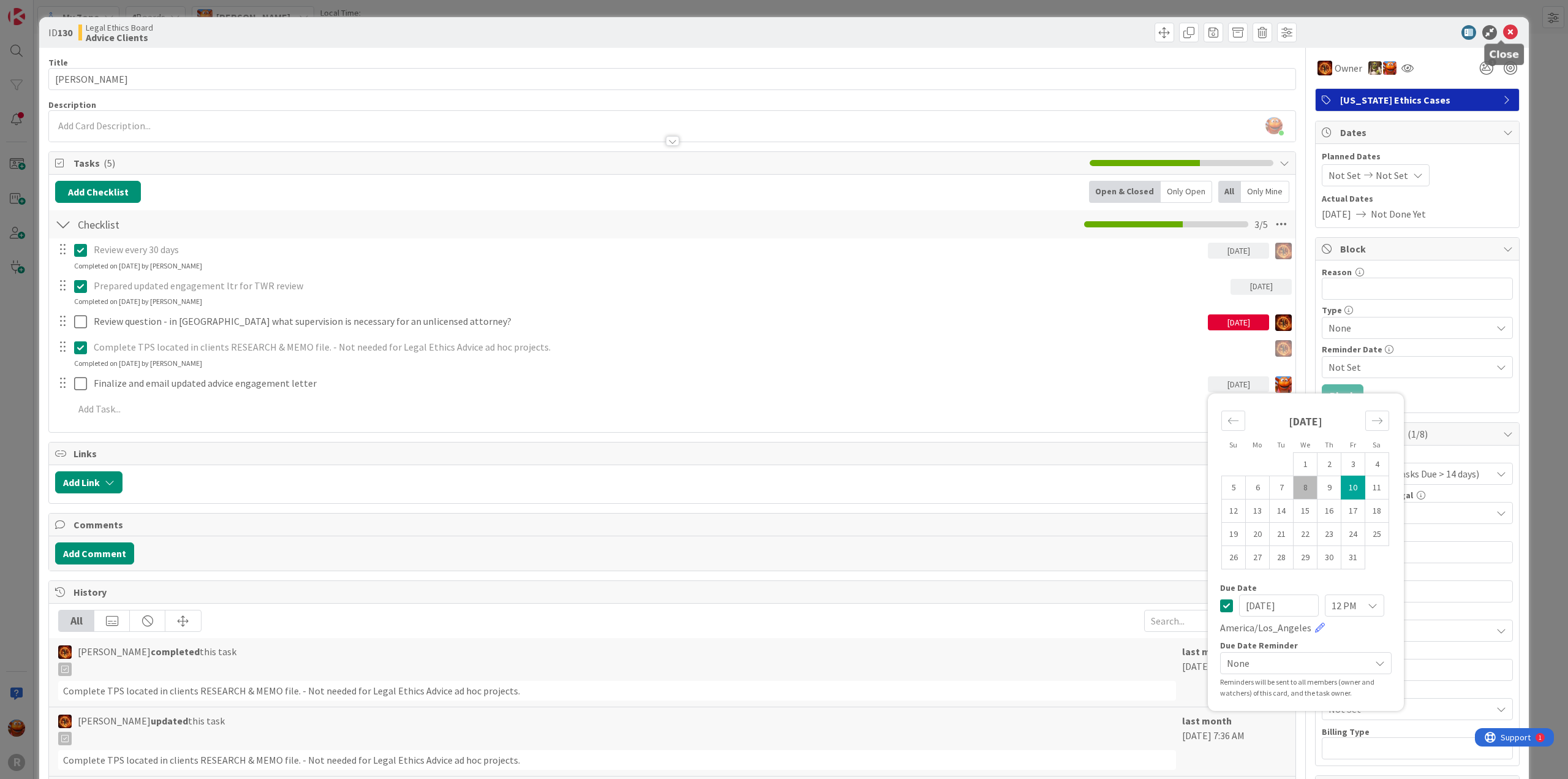
click at [1503, 31] on icon at bounding box center [1511, 32] width 15 height 15
